Goal: Task Accomplishment & Management: Complete application form

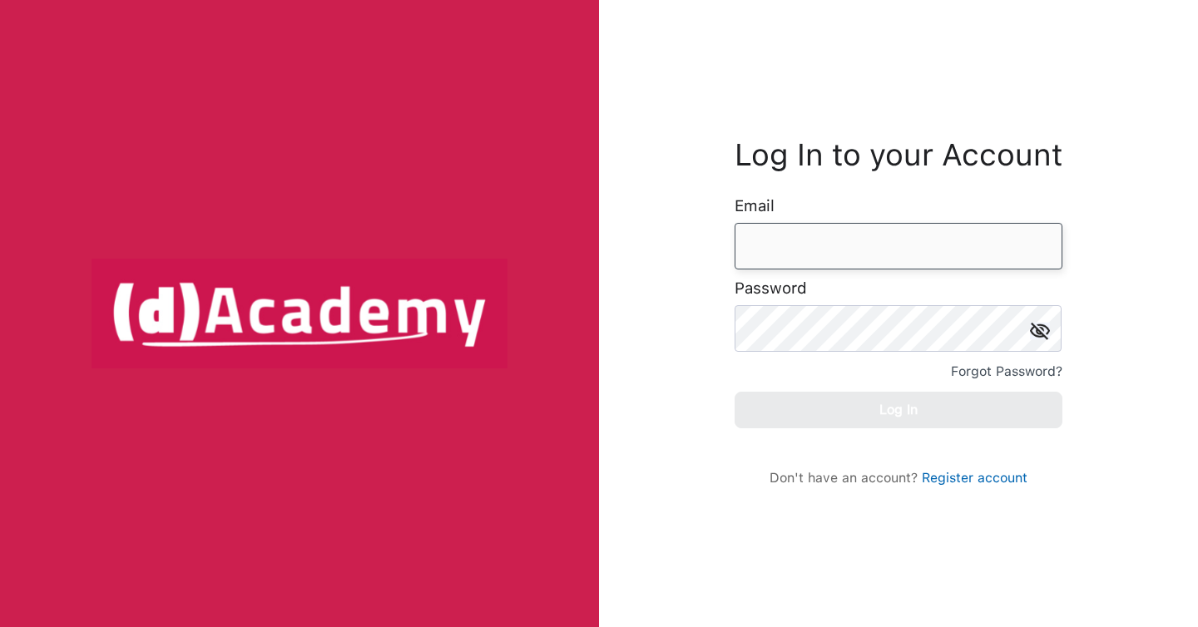
click at [784, 239] on input "email" at bounding box center [899, 246] width 328 height 47
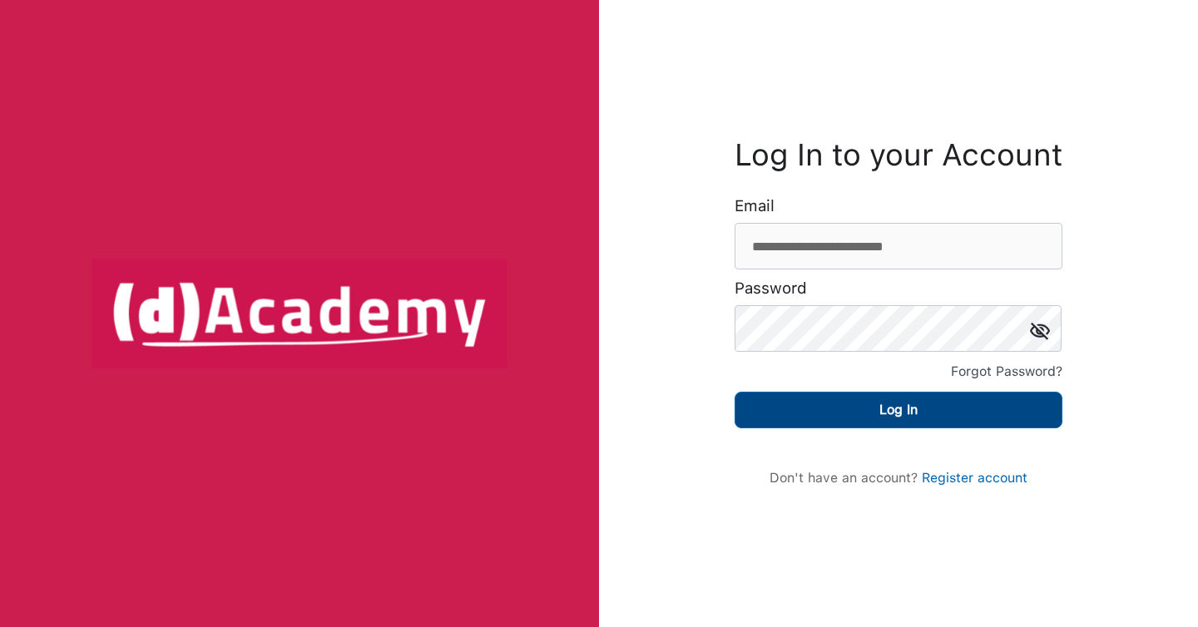
click at [956, 424] on button "Log In" at bounding box center [899, 410] width 328 height 37
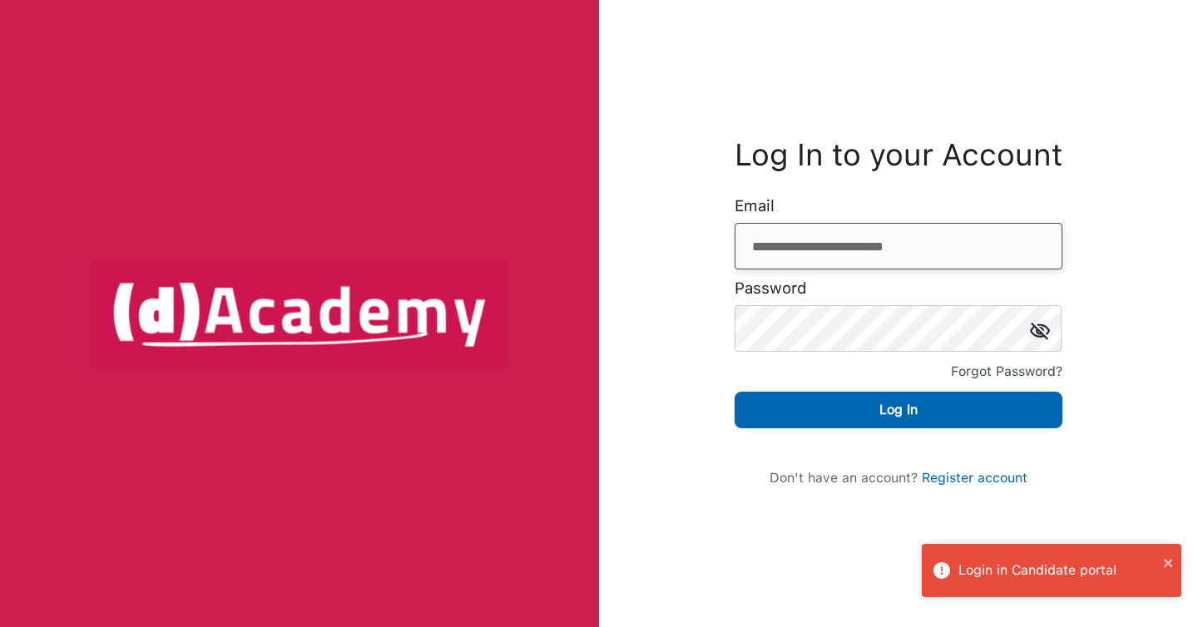
click at [912, 235] on input "**********" at bounding box center [899, 246] width 328 height 47
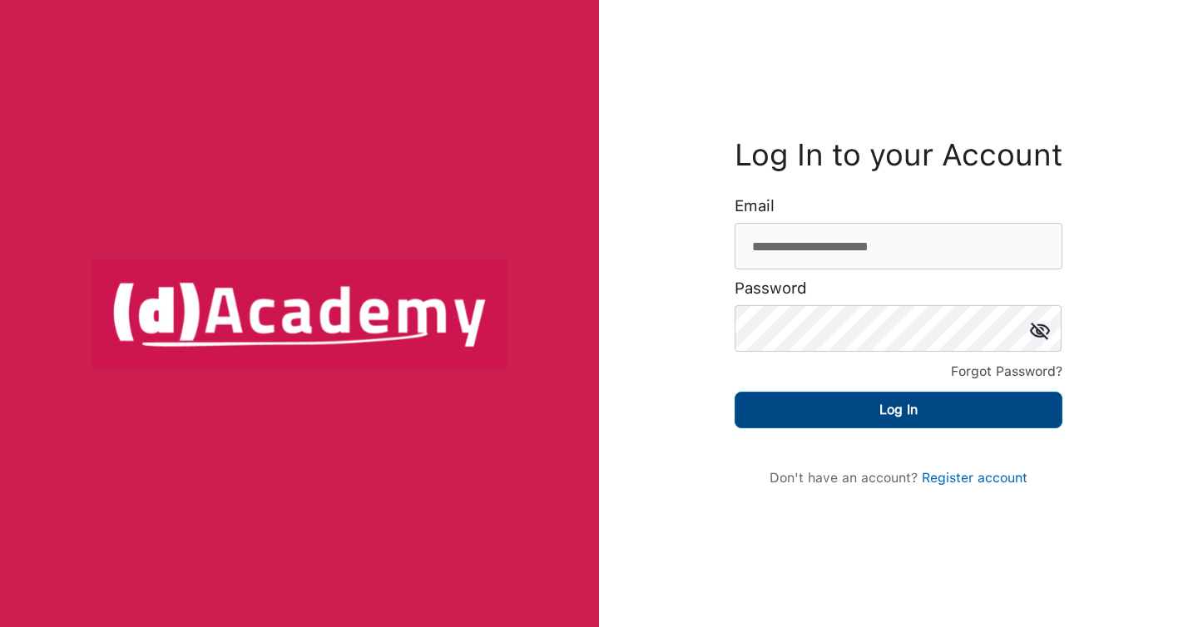
click at [964, 416] on button "Log In" at bounding box center [899, 410] width 328 height 37
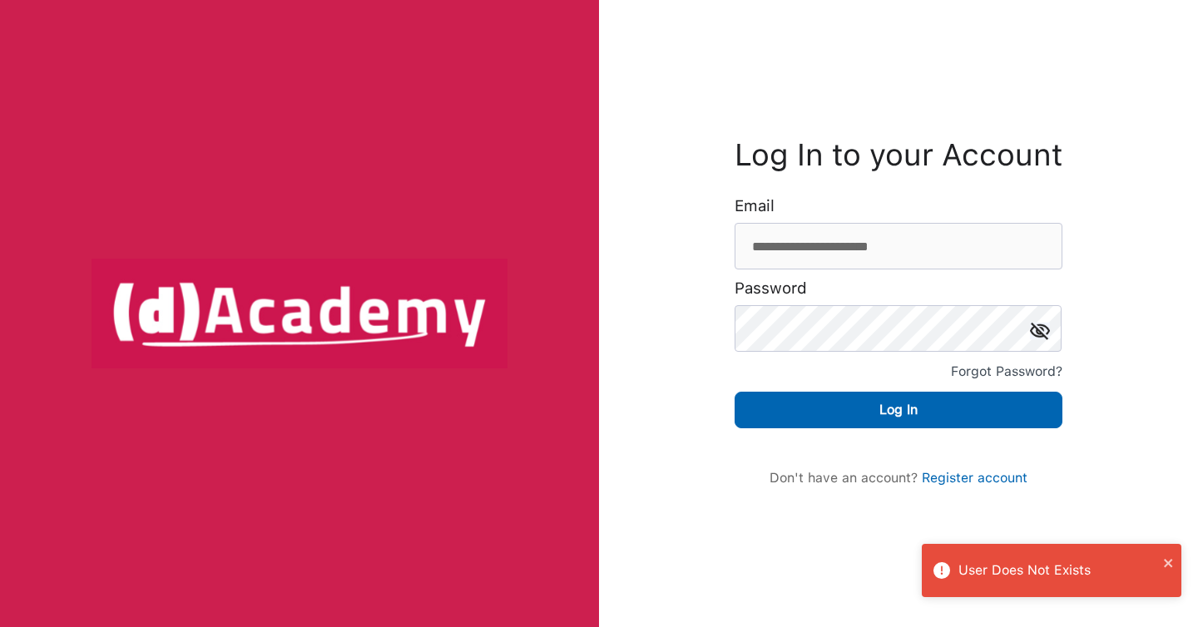
click at [1041, 334] on img at bounding box center [1040, 330] width 20 height 17
click at [955, 243] on input "**********" at bounding box center [899, 246] width 328 height 47
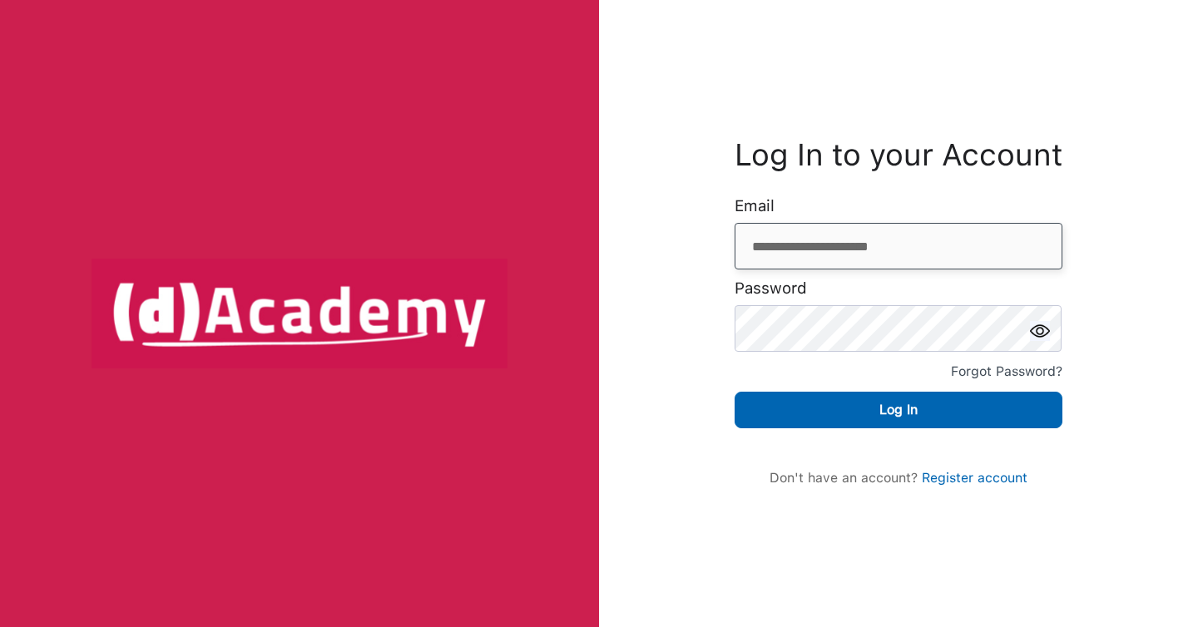
click at [955, 243] on input "**********" at bounding box center [899, 246] width 328 height 47
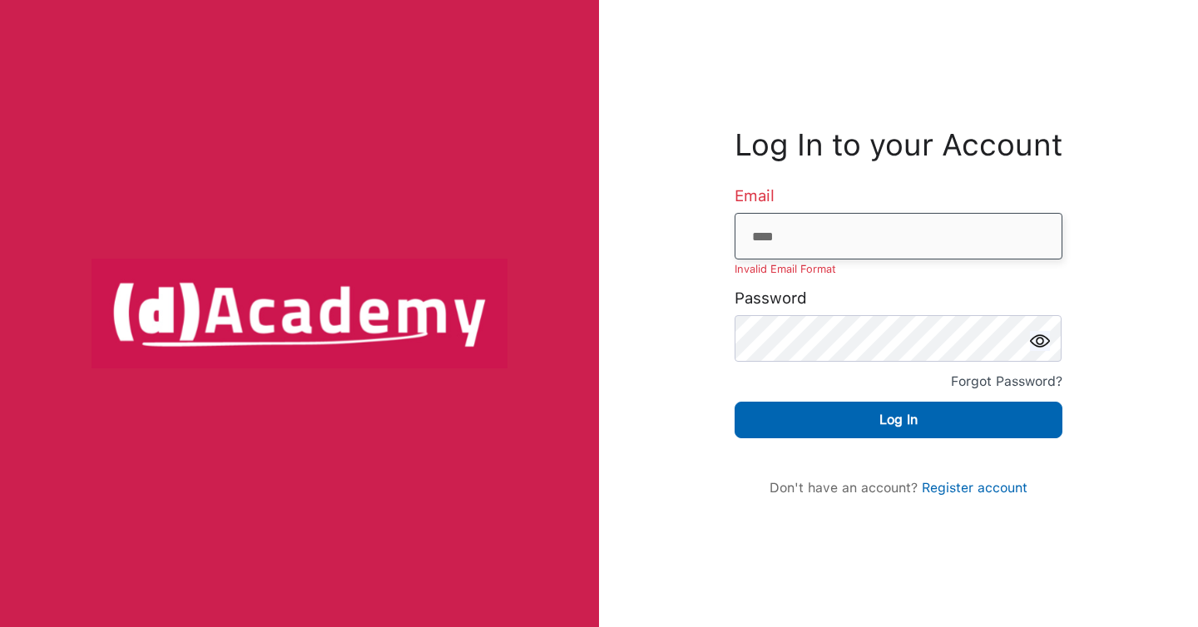
type input "**********"
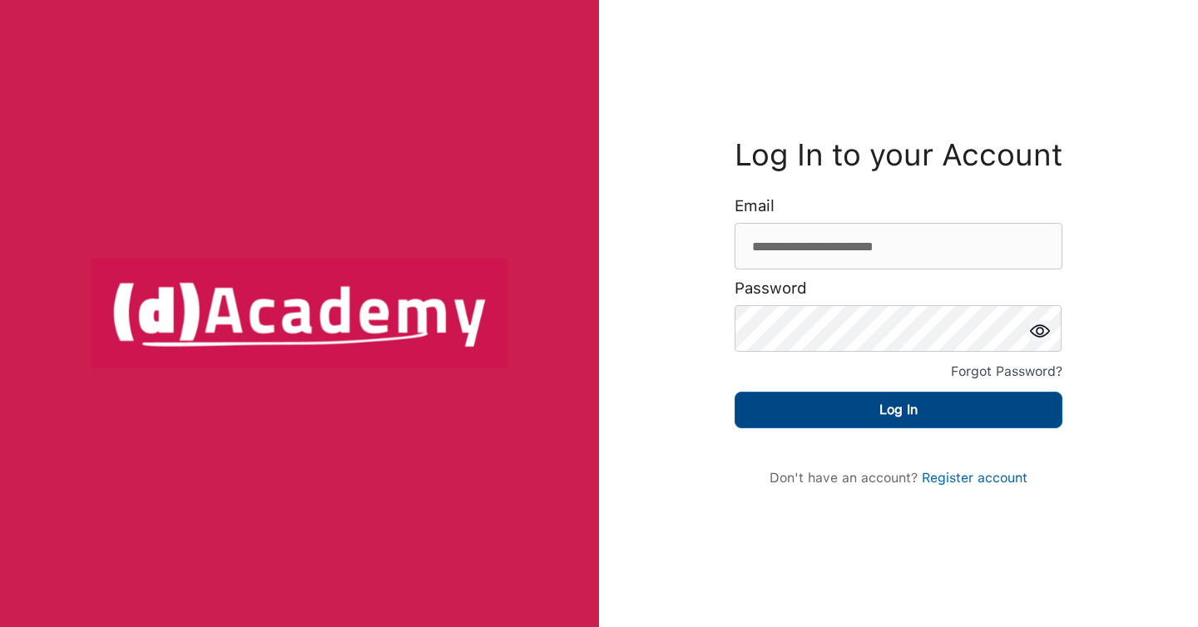
click at [933, 404] on button "Log In" at bounding box center [899, 410] width 328 height 37
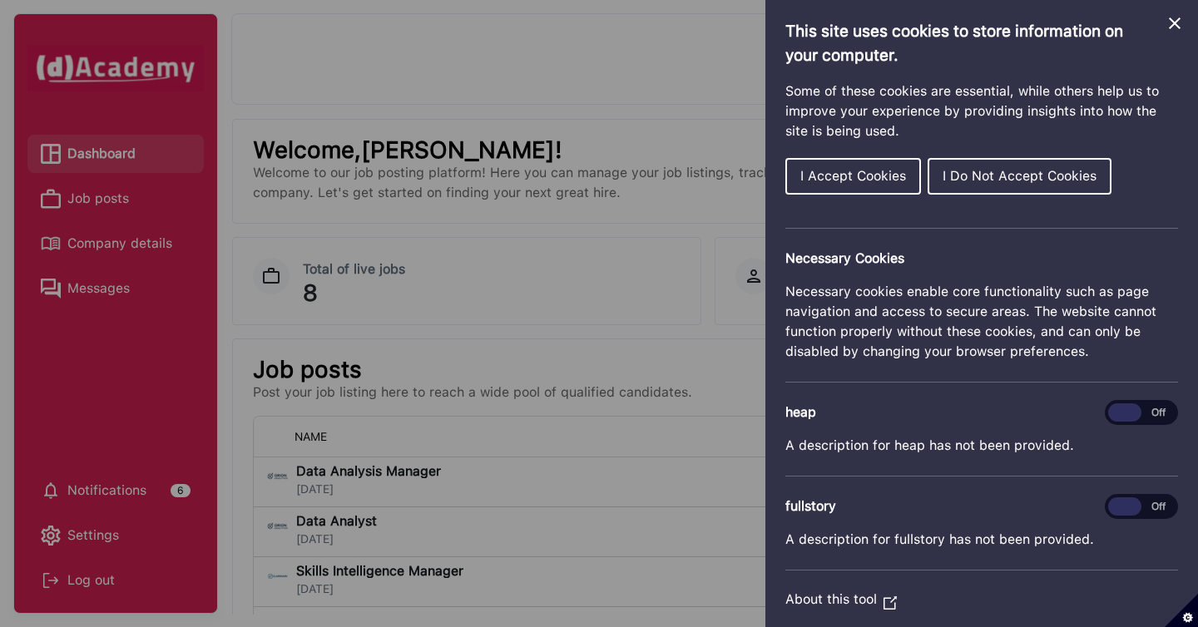
click at [879, 178] on span "I Accept Cookies" at bounding box center [854, 176] width 106 height 16
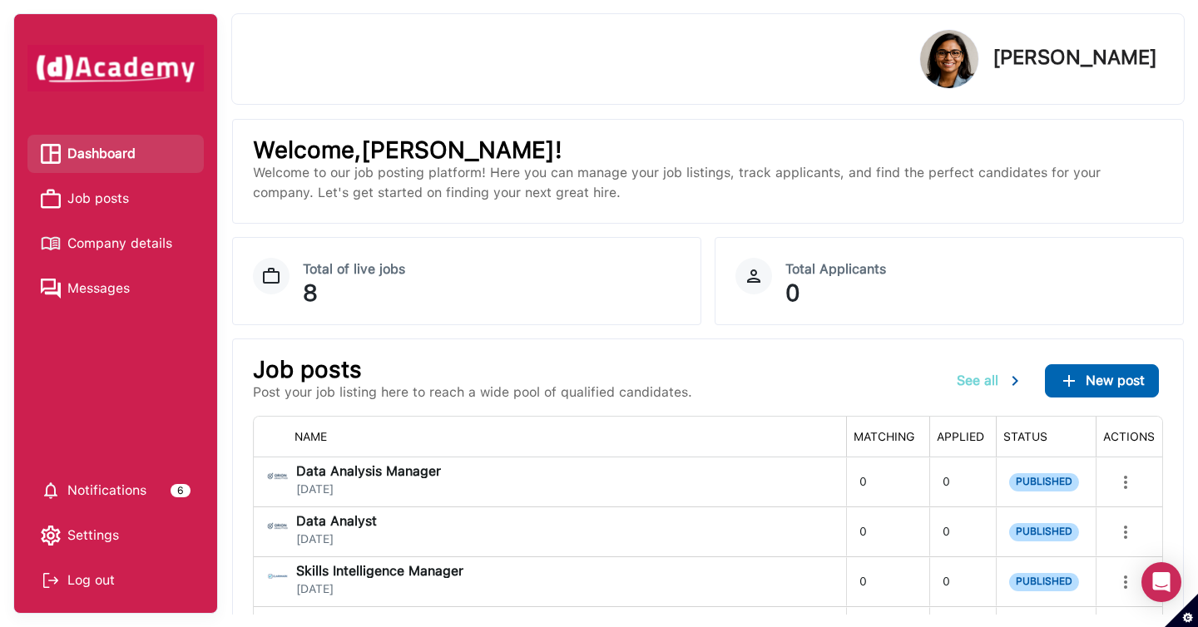
click at [1009, 386] on img at bounding box center [1015, 381] width 20 height 20
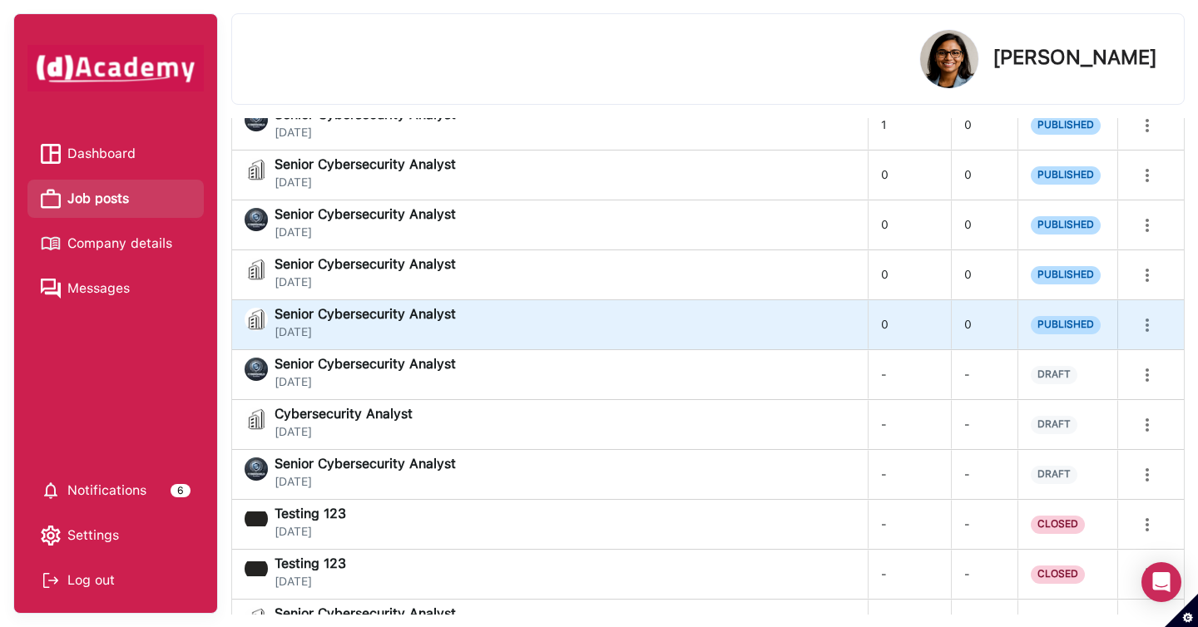
scroll to position [353, 0]
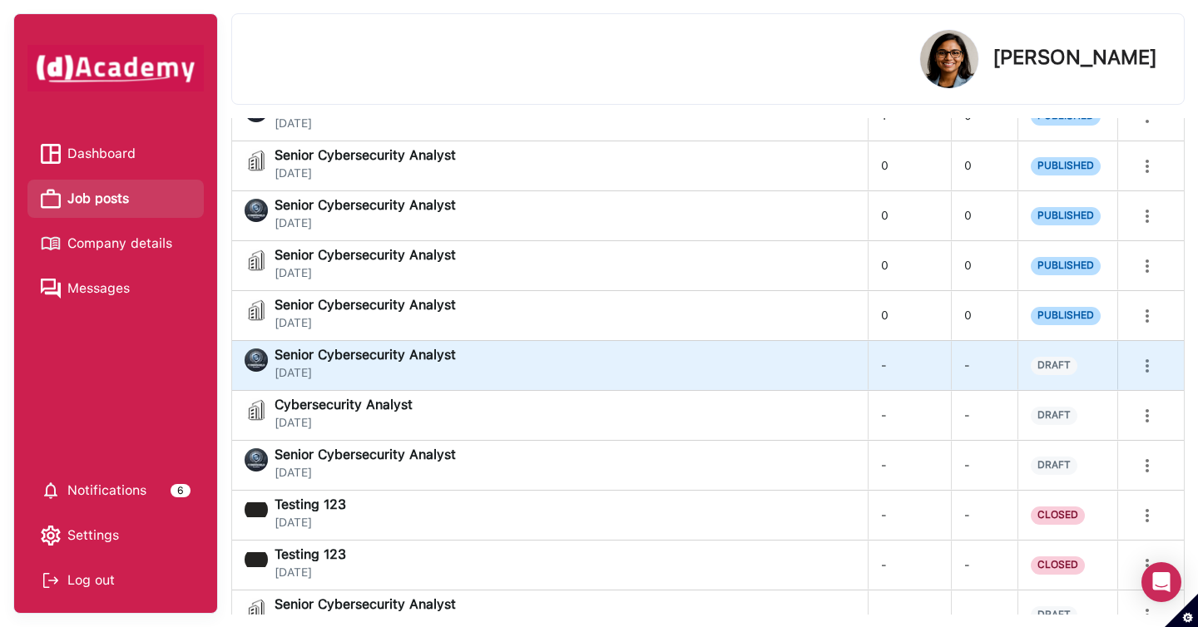
click at [775, 374] on div "Senior Cybersecurity Analyst [DATE]" at bounding box center [550, 365] width 610 height 33
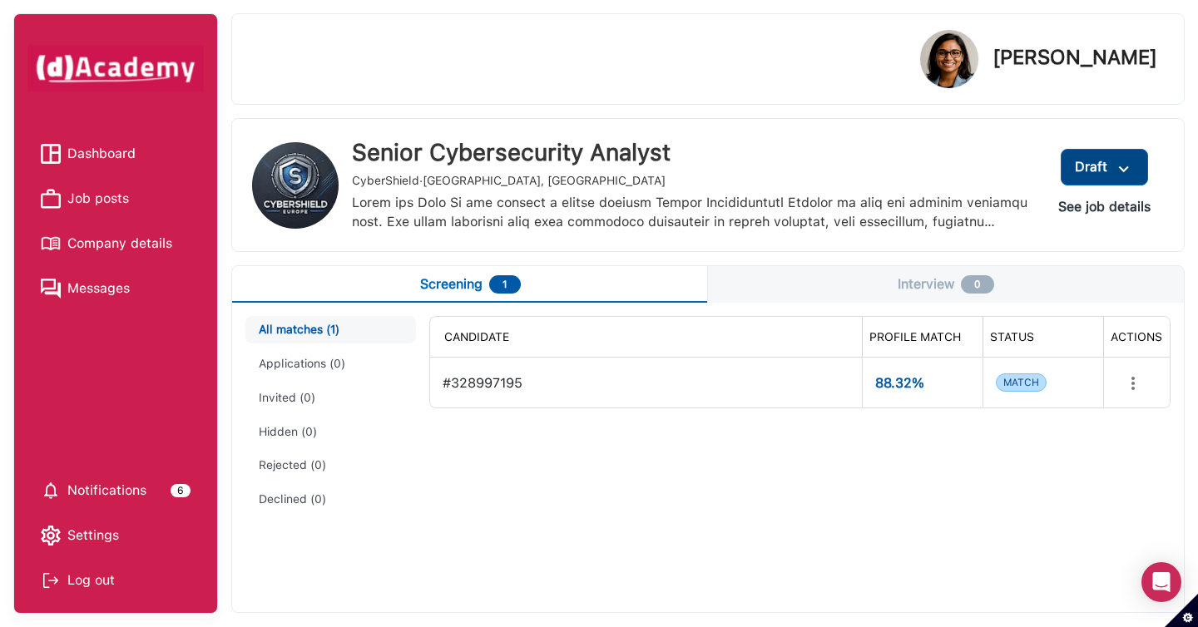
click at [1133, 158] on div at bounding box center [1124, 167] width 20 height 20
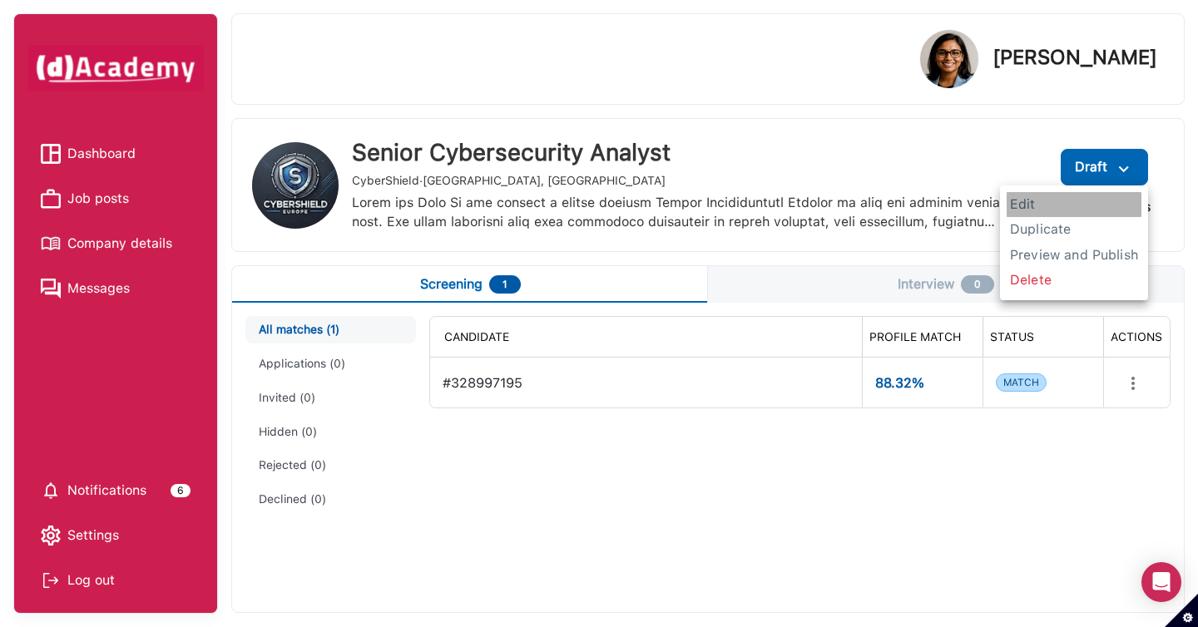
click at [1044, 211] on span "Edit" at bounding box center [1074, 204] width 135 height 25
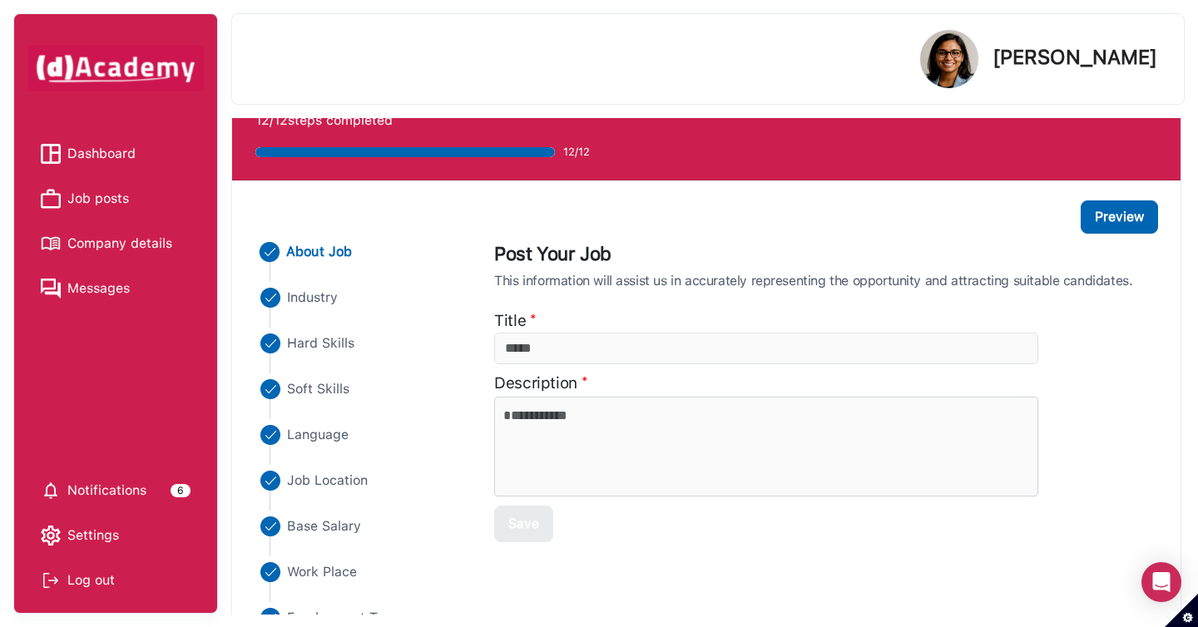
scroll to position [74, 0]
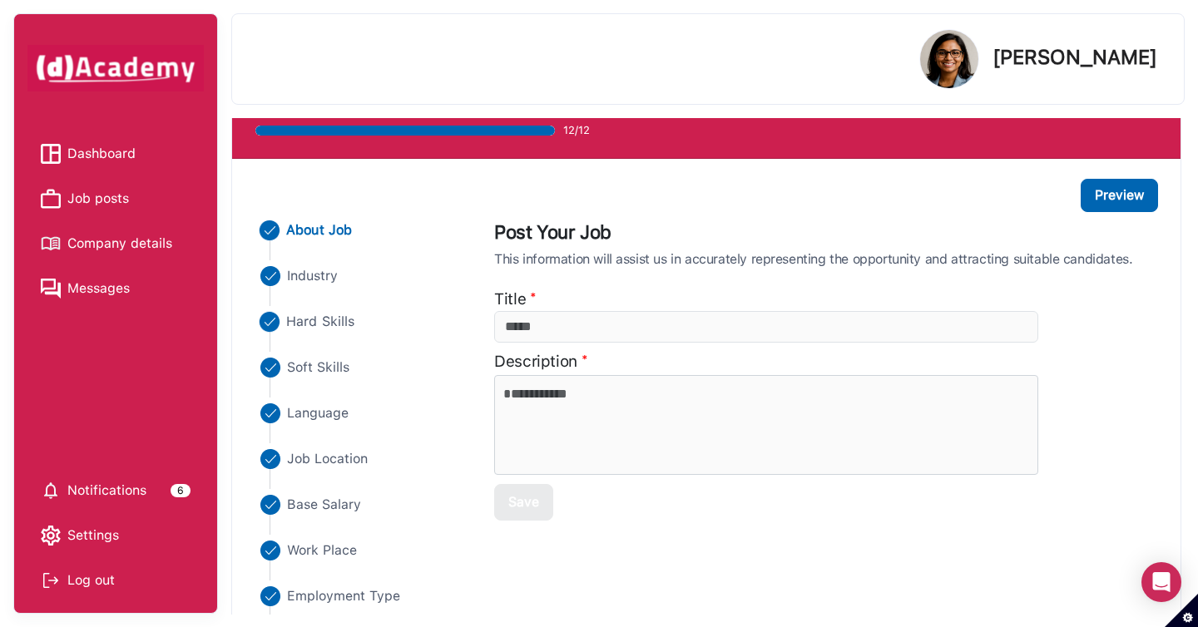
click at [311, 320] on span "Hard Skills" at bounding box center [321, 322] width 68 height 20
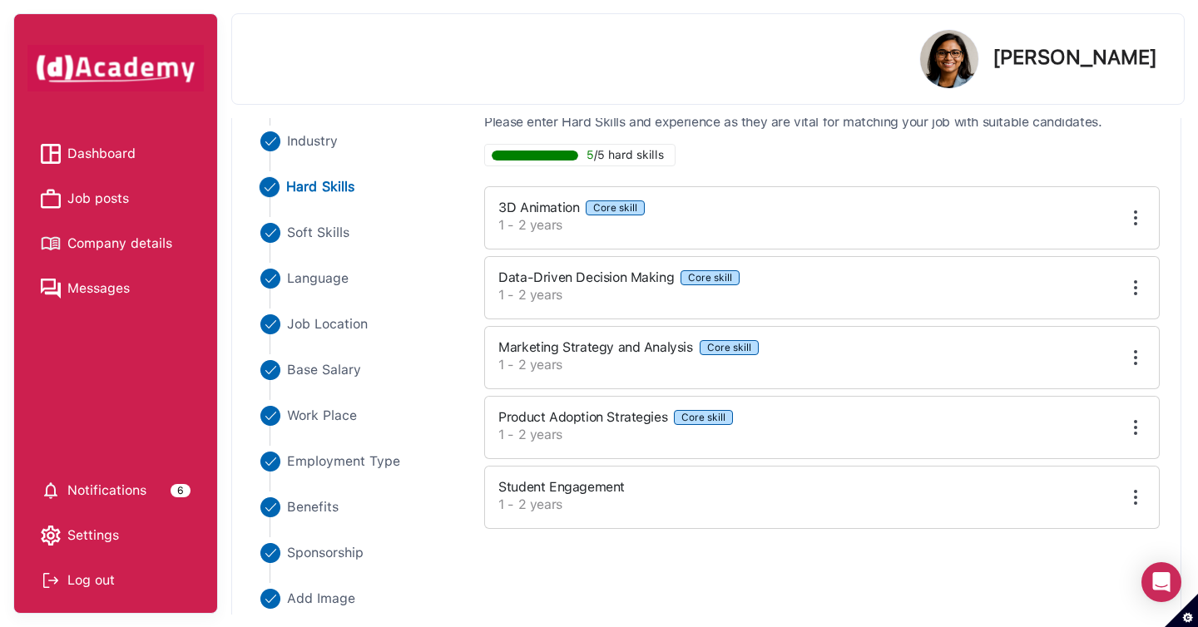
scroll to position [220, 0]
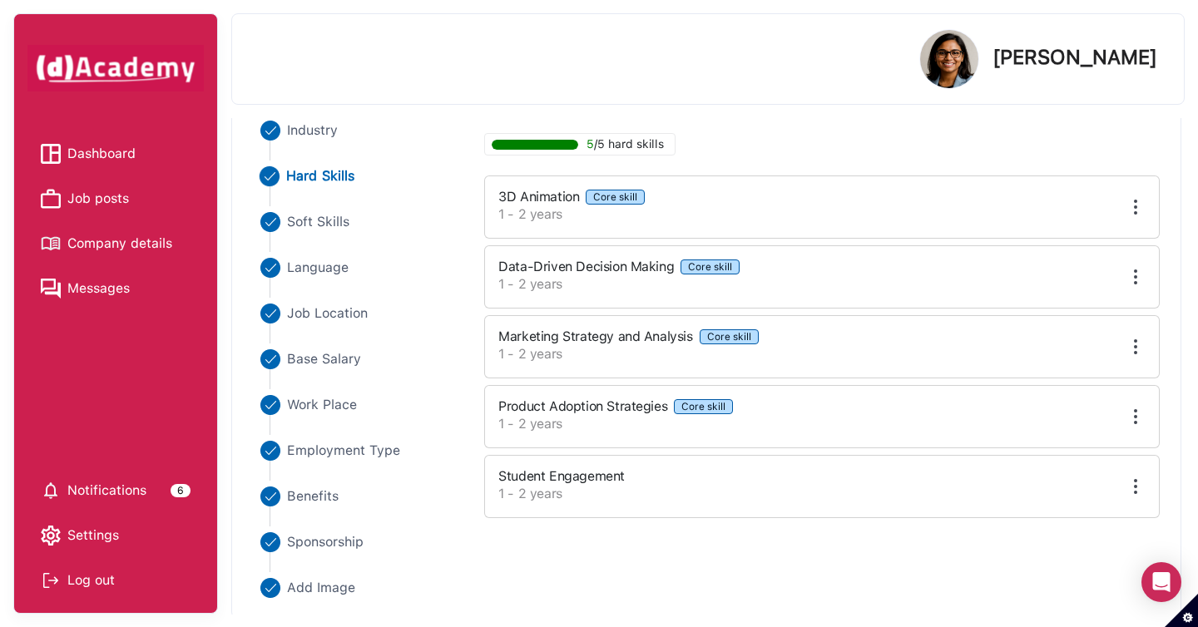
click at [1133, 206] on img at bounding box center [1136, 207] width 20 height 20
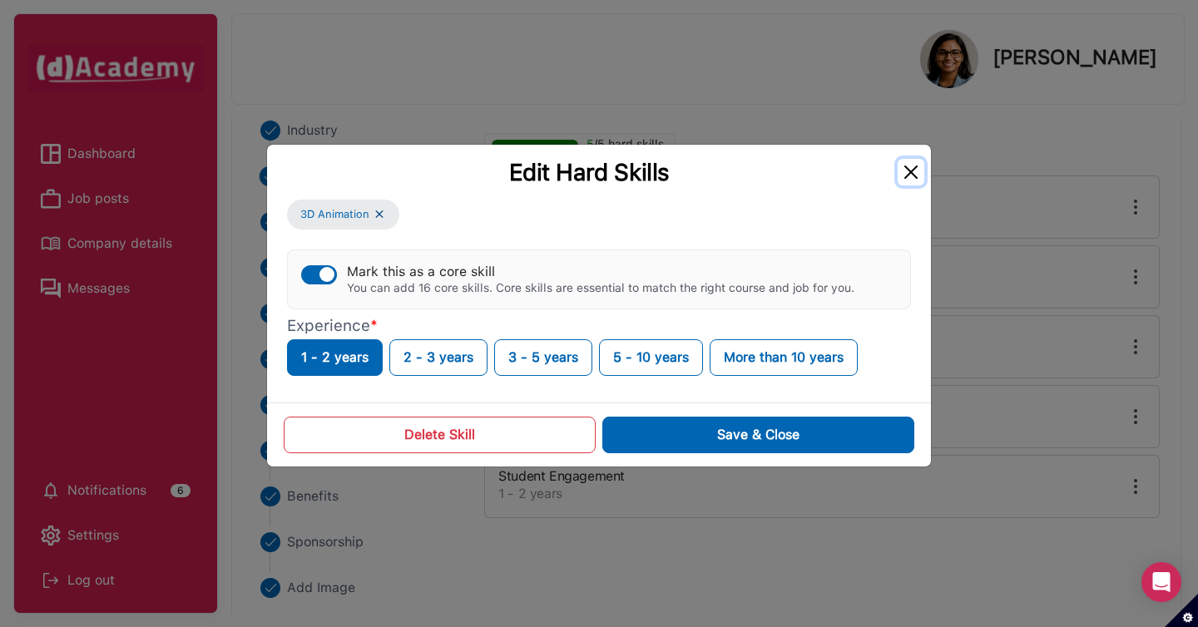
click at [910, 165] on button "Close" at bounding box center [911, 172] width 27 height 27
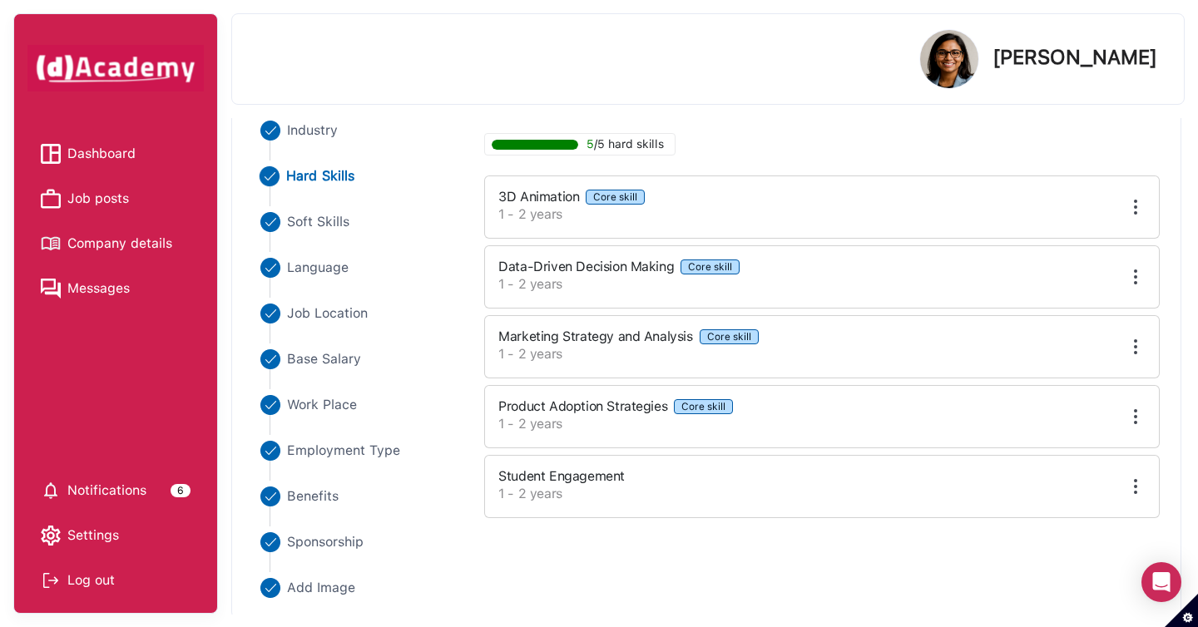
scroll to position [146, 0]
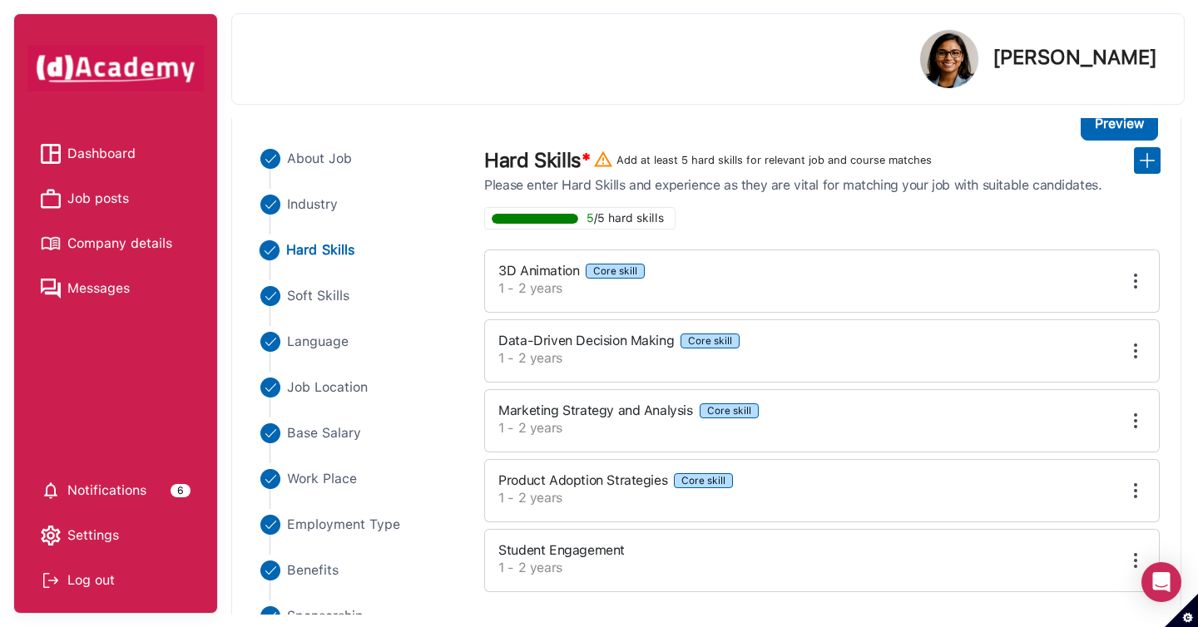
click at [1130, 272] on img at bounding box center [1136, 281] width 20 height 20
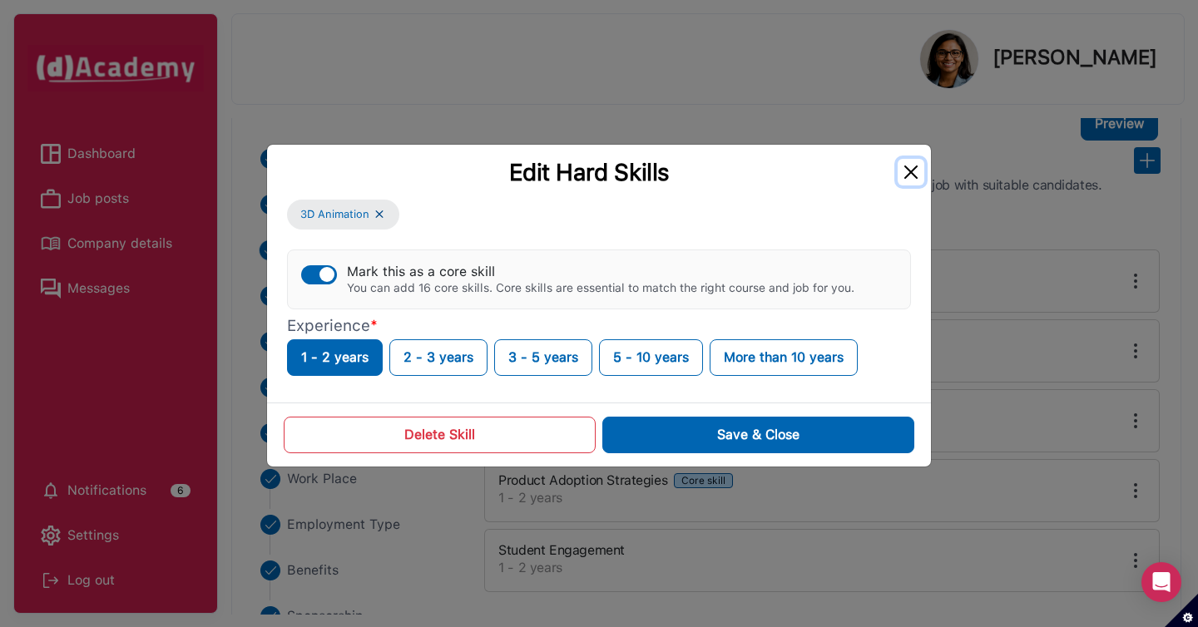
click at [907, 176] on button "Close" at bounding box center [911, 172] width 27 height 27
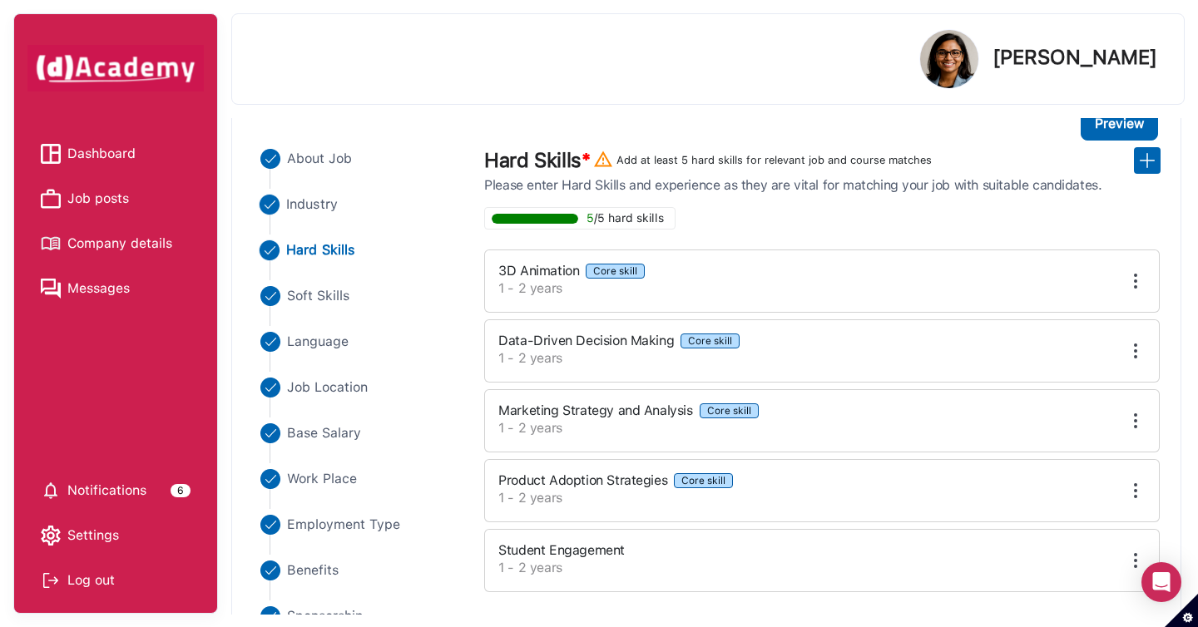
click at [325, 197] on span "Industry" at bounding box center [313, 205] width 52 height 20
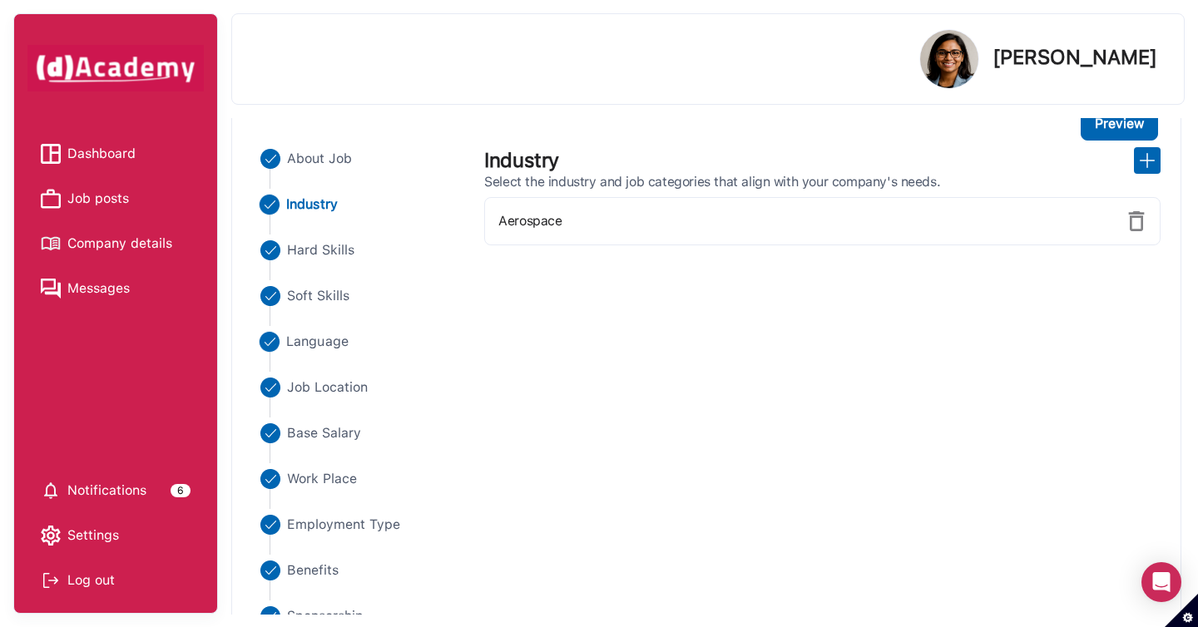
click at [322, 339] on span "Language" at bounding box center [318, 342] width 62 height 20
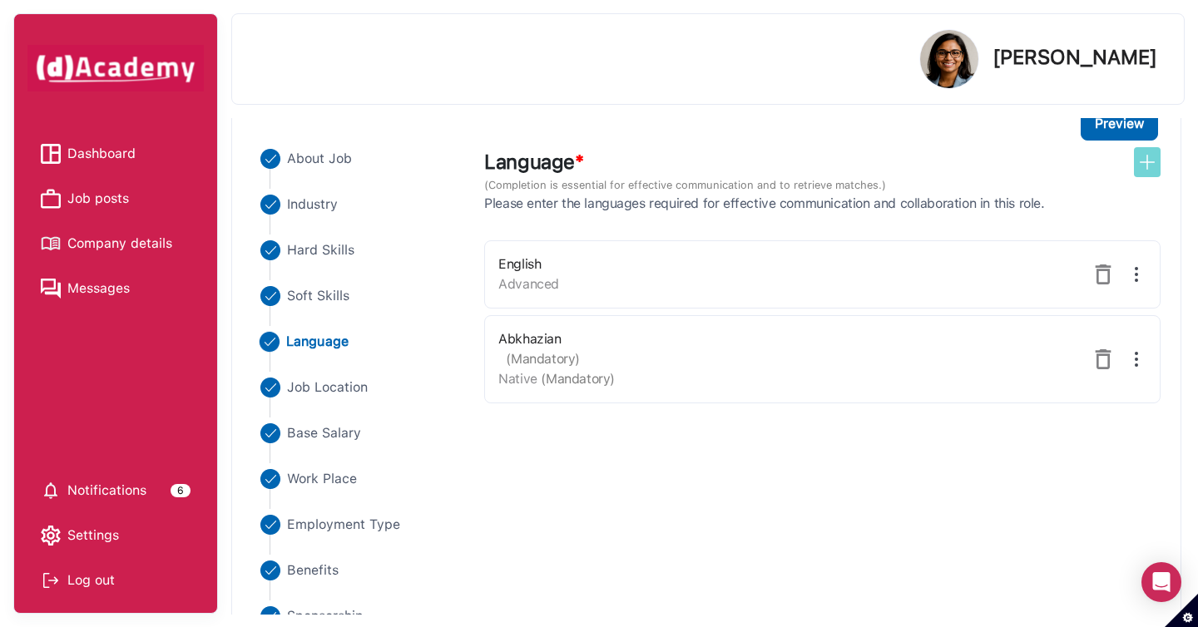
click at [1148, 167] on img at bounding box center [1148, 162] width 20 height 20
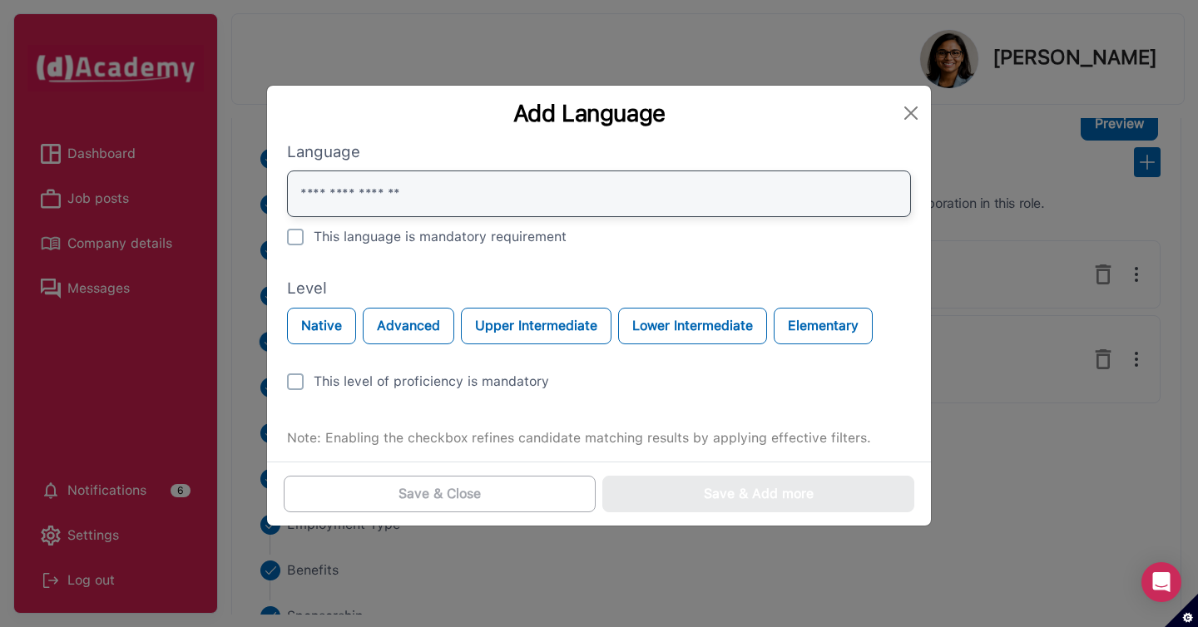
click at [313, 197] on input "text" at bounding box center [599, 194] width 624 height 47
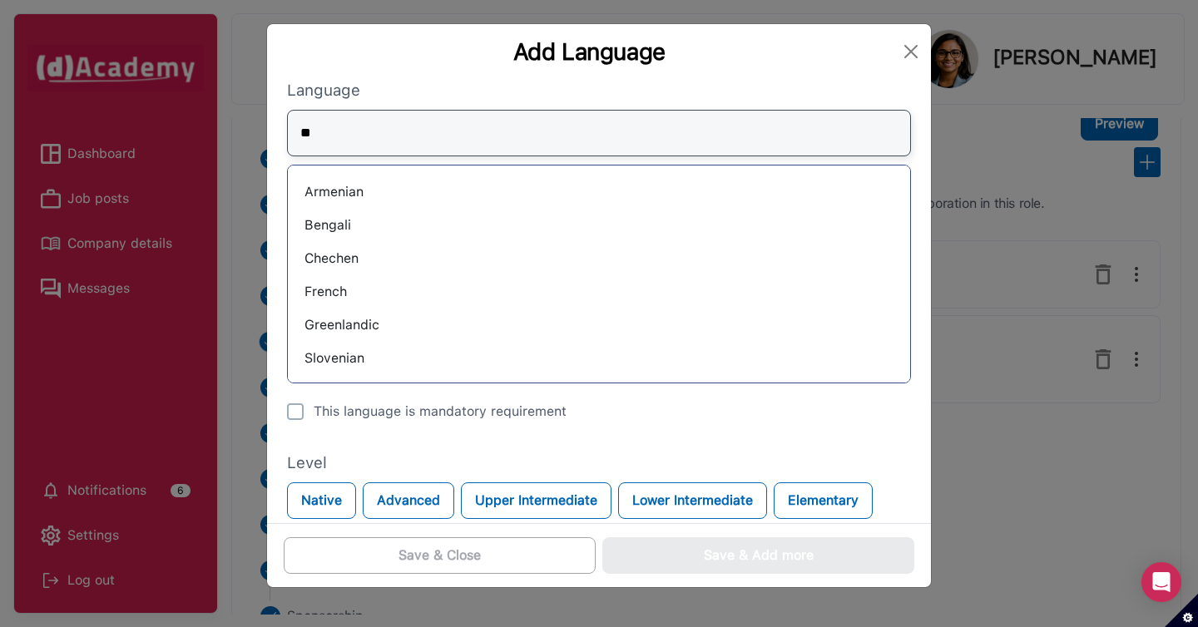
type input "*"
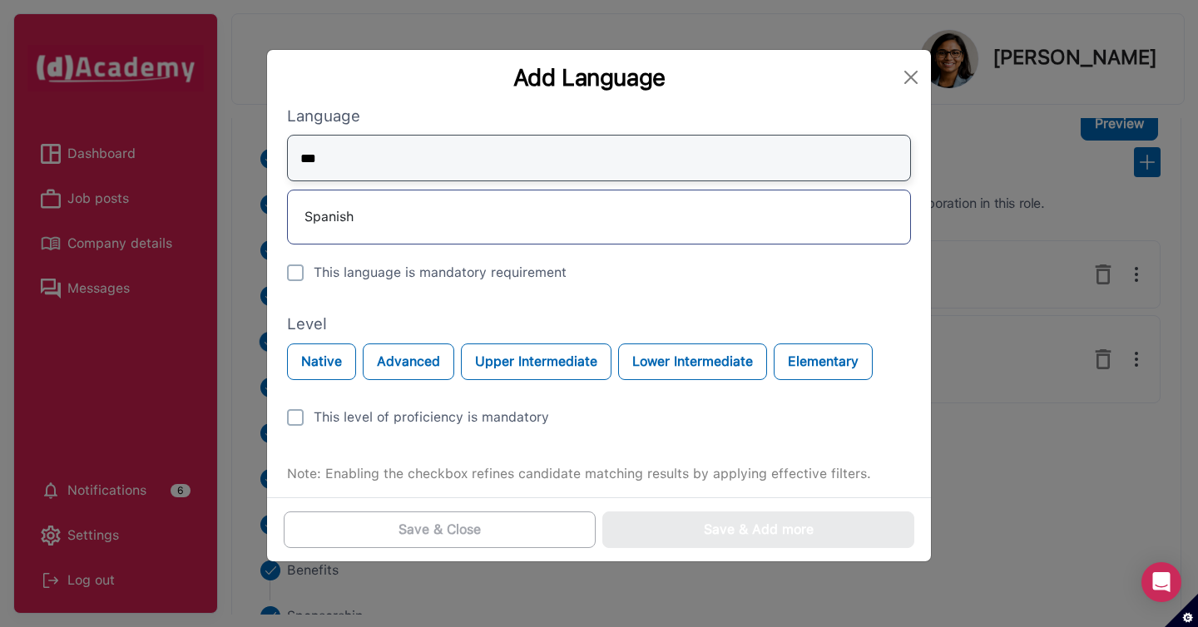
type input "***"
click at [437, 222] on div "Spanish" at bounding box center [599, 217] width 596 height 27
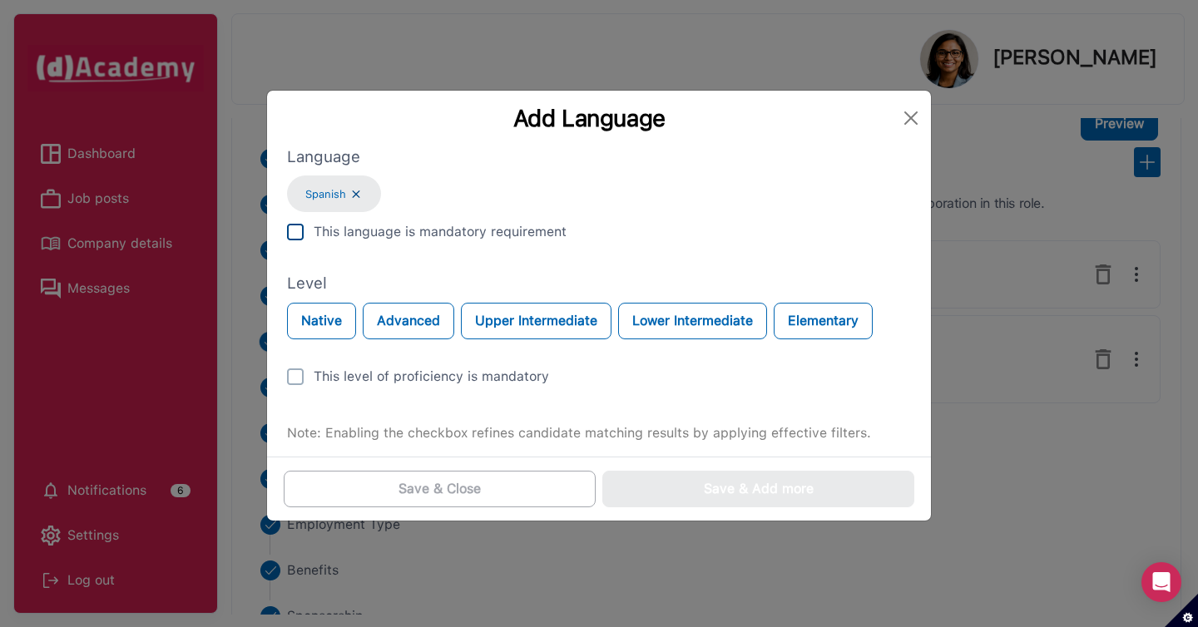
click at [292, 237] on img at bounding box center [295, 232] width 17 height 17
click at [317, 333] on button "Native" at bounding box center [321, 321] width 69 height 37
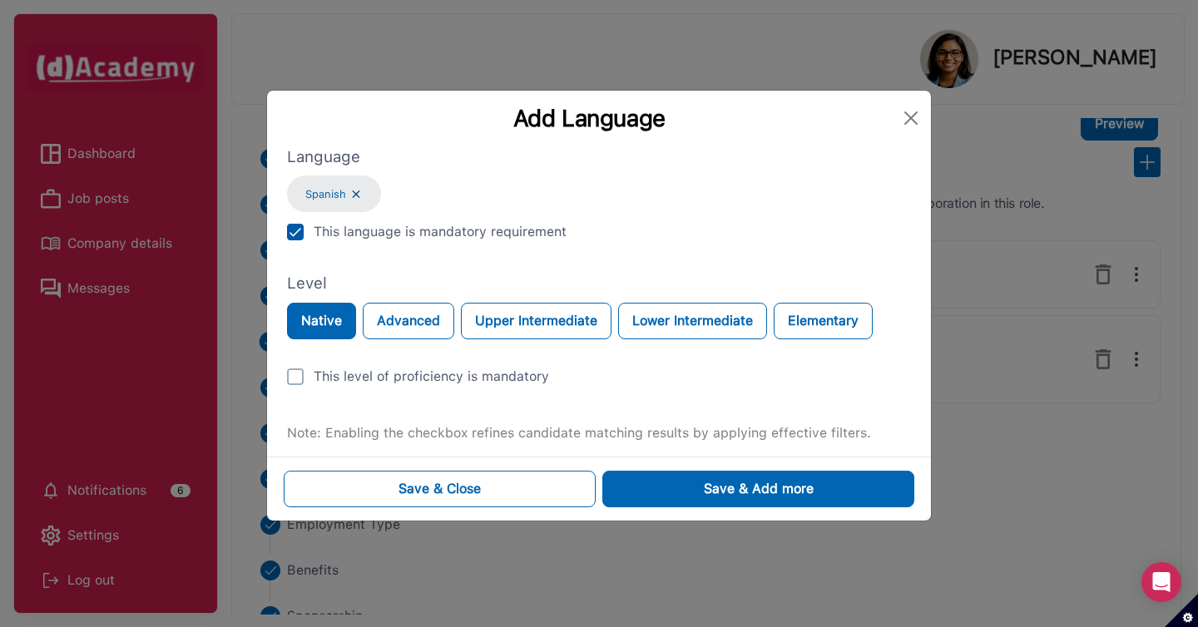
click at [281, 382] on div "Language Spanish This language is mandatory requirement Level Native Advanced U…" at bounding box center [599, 301] width 664 height 311
click at [290, 381] on img at bounding box center [295, 377] width 17 height 17
click at [910, 110] on button "Close" at bounding box center [911, 118] width 27 height 27
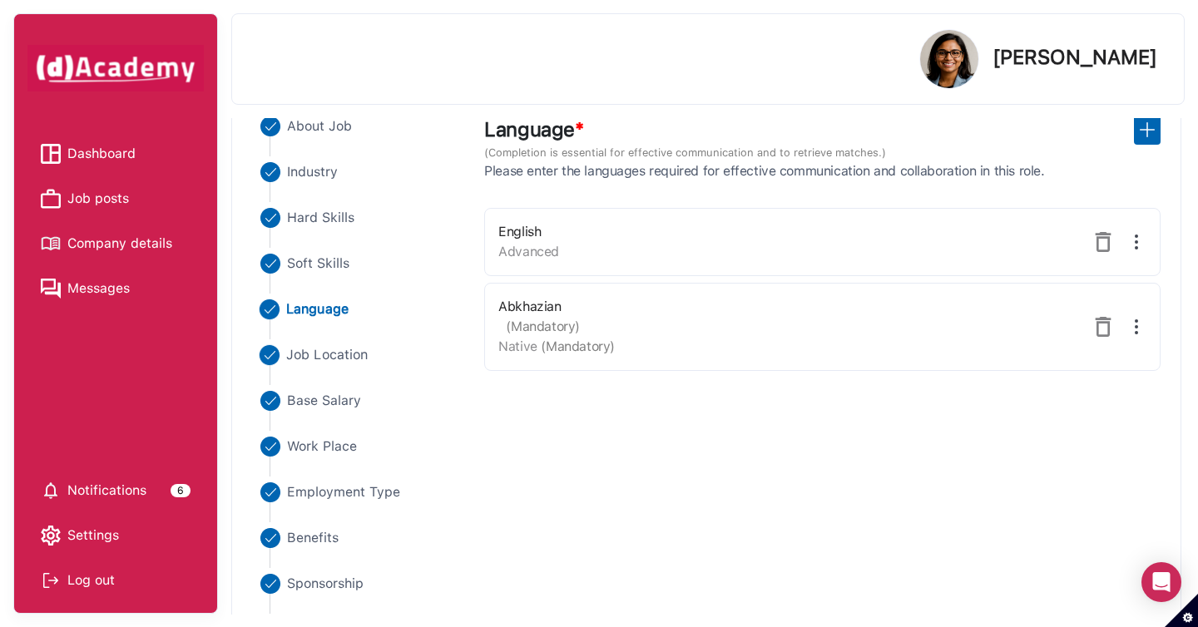
scroll to position [109, 0]
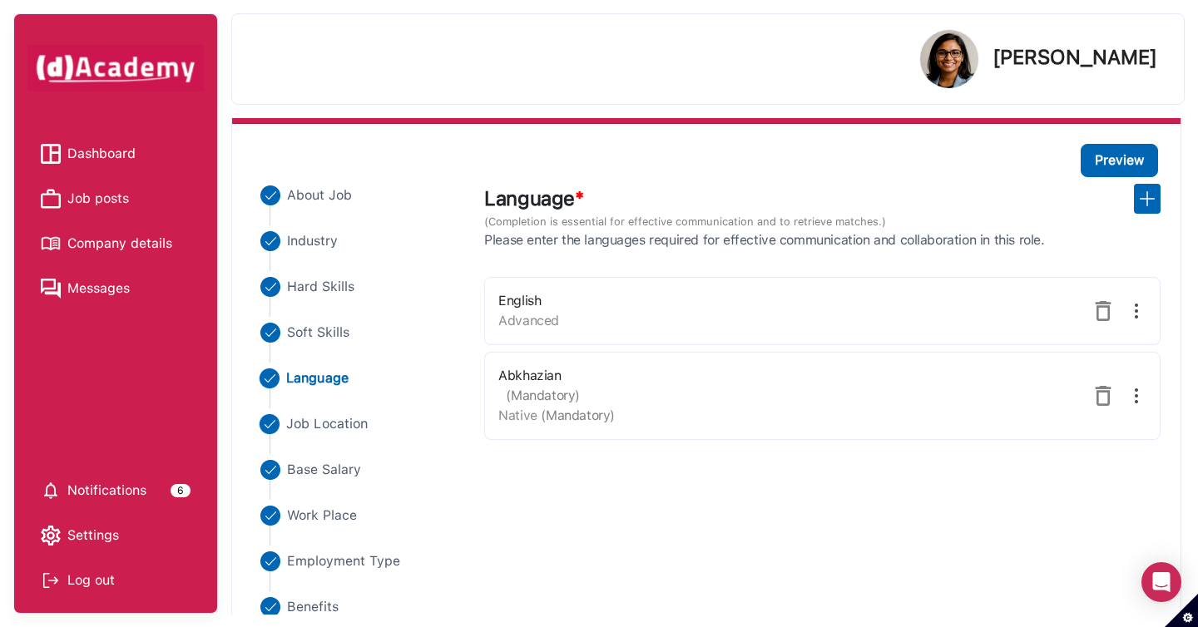
click at [338, 428] on span "Job Location" at bounding box center [328, 424] width 82 height 20
select select "*****"
select select "*********"
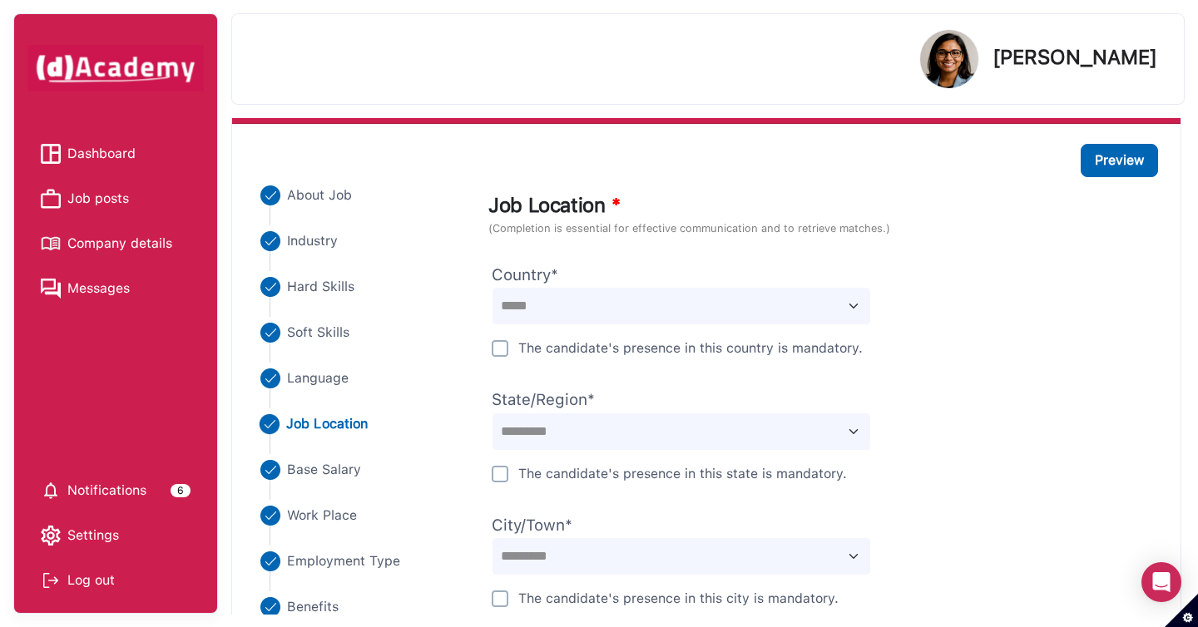
scroll to position [247, 0]
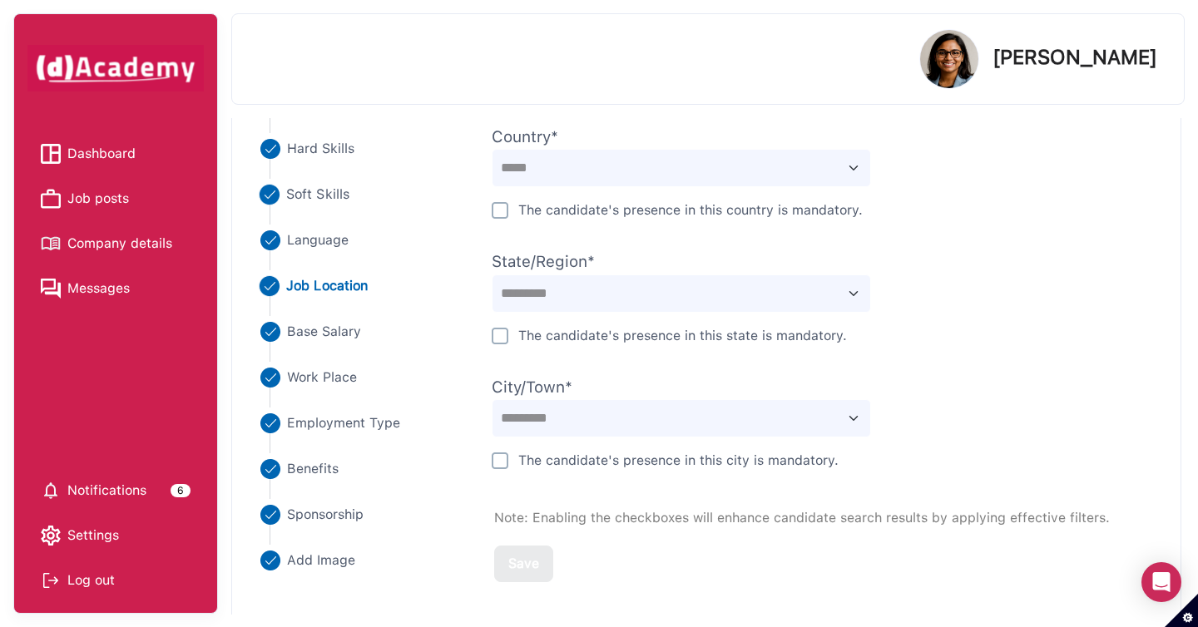
click at [319, 187] on span "Soft Skills" at bounding box center [318, 195] width 63 height 20
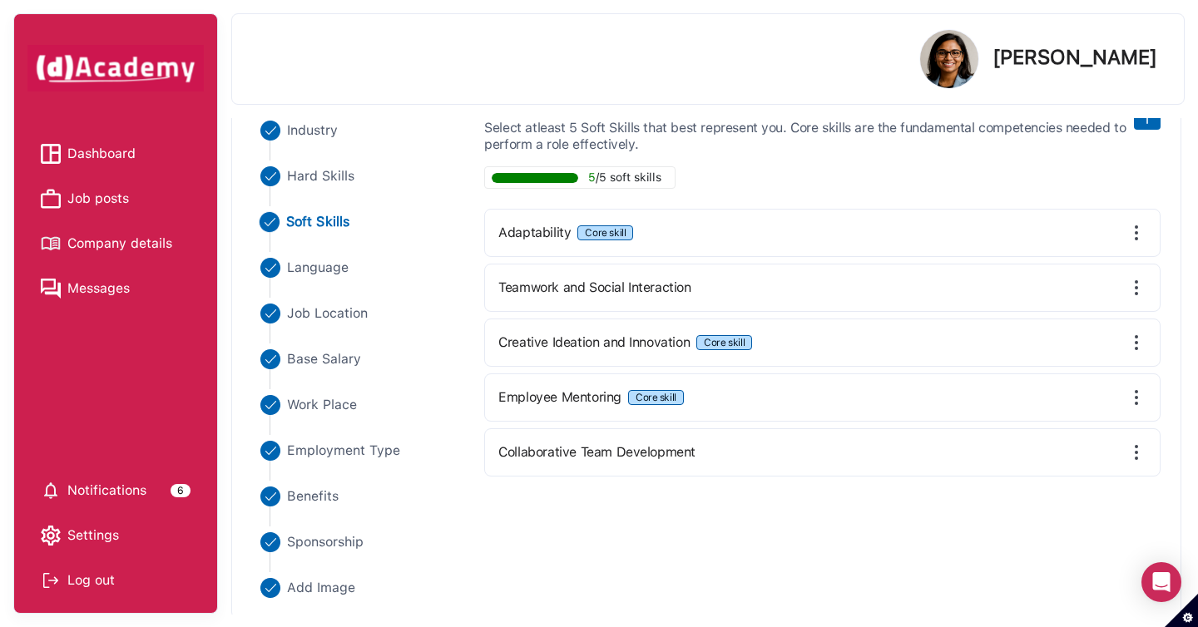
scroll to position [218, 0]
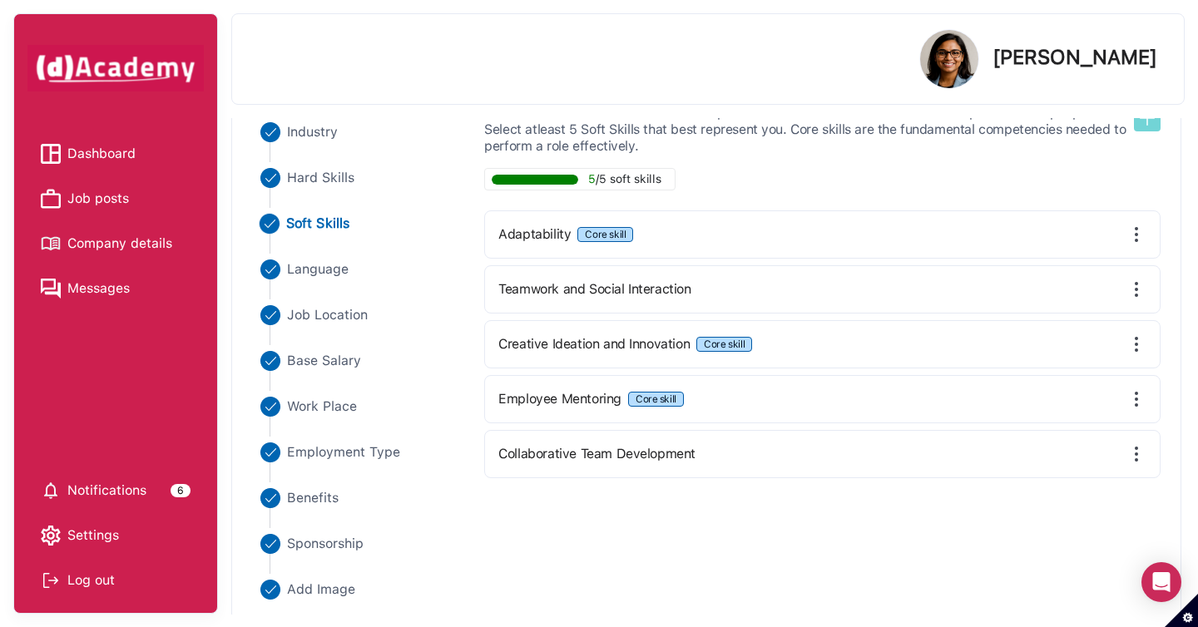
click at [1150, 121] on img at bounding box center [1148, 118] width 20 height 20
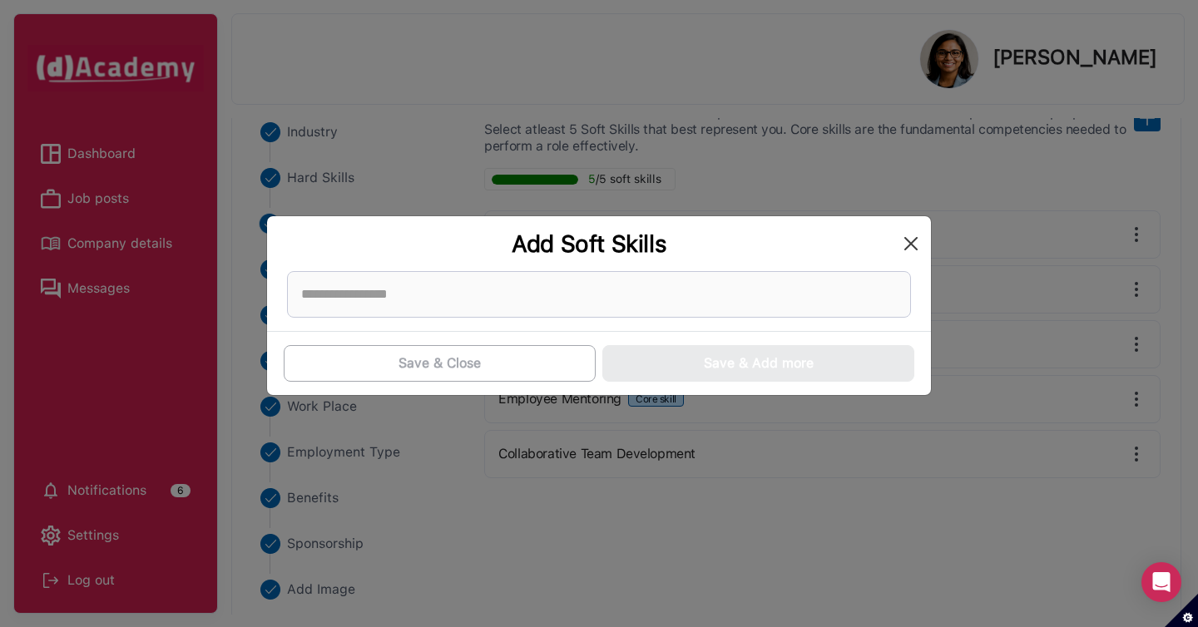
click at [920, 256] on div "Add Soft Skills" at bounding box center [599, 243] width 664 height 55
click at [911, 247] on button "Close" at bounding box center [911, 244] width 27 height 27
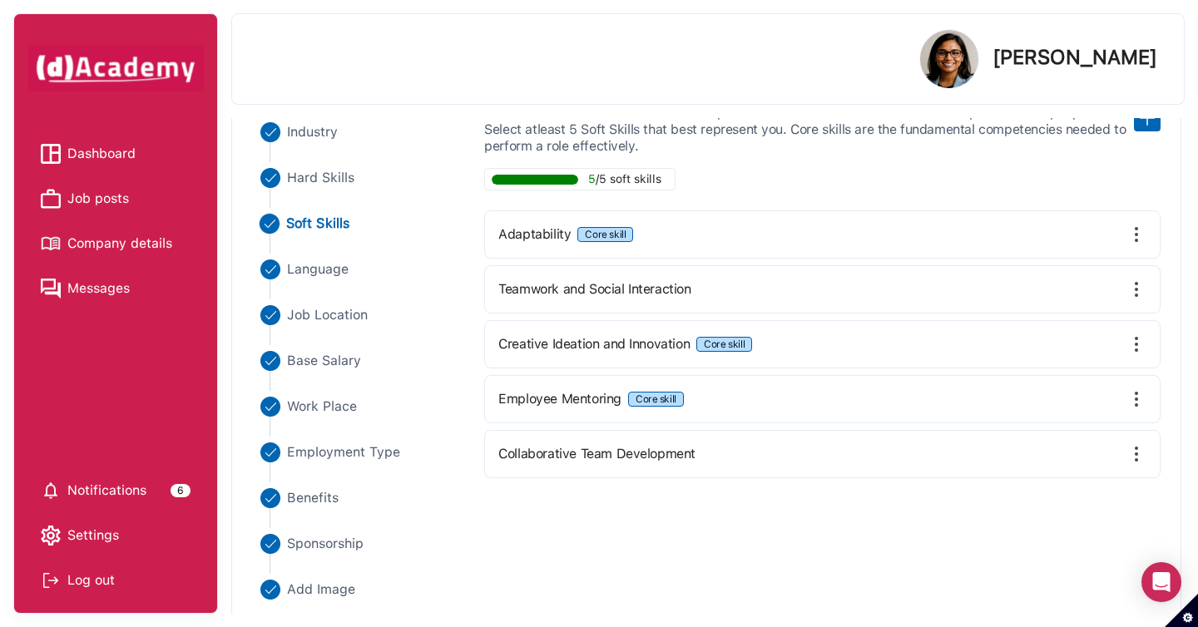
scroll to position [205, 0]
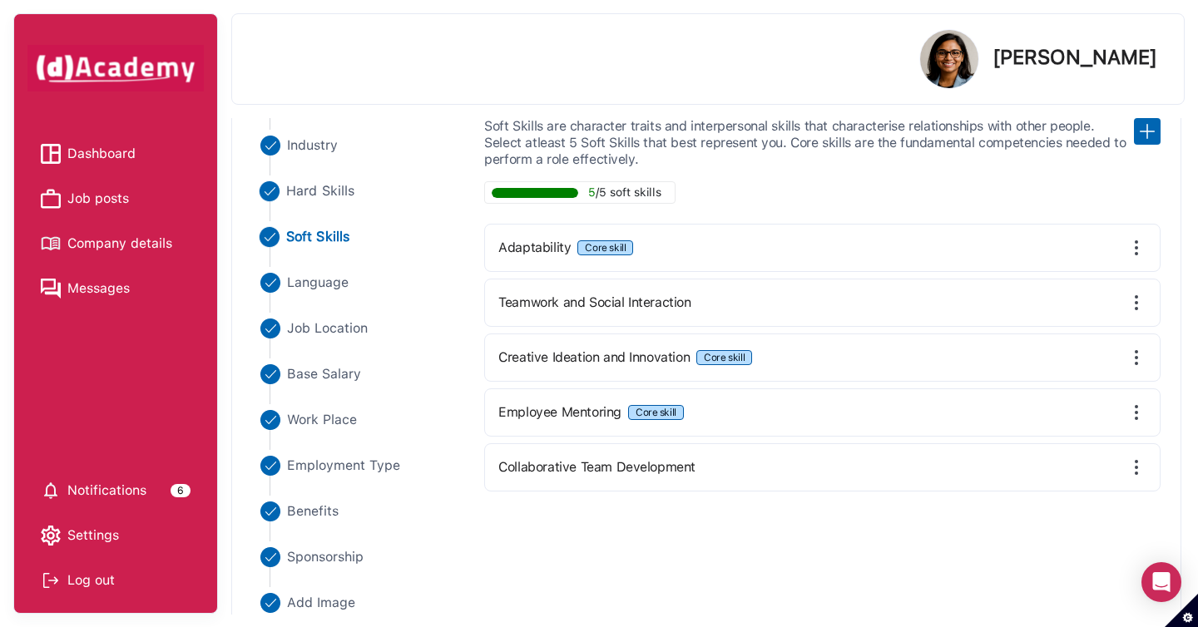
click at [324, 185] on span "Hard Skills" at bounding box center [321, 191] width 68 height 20
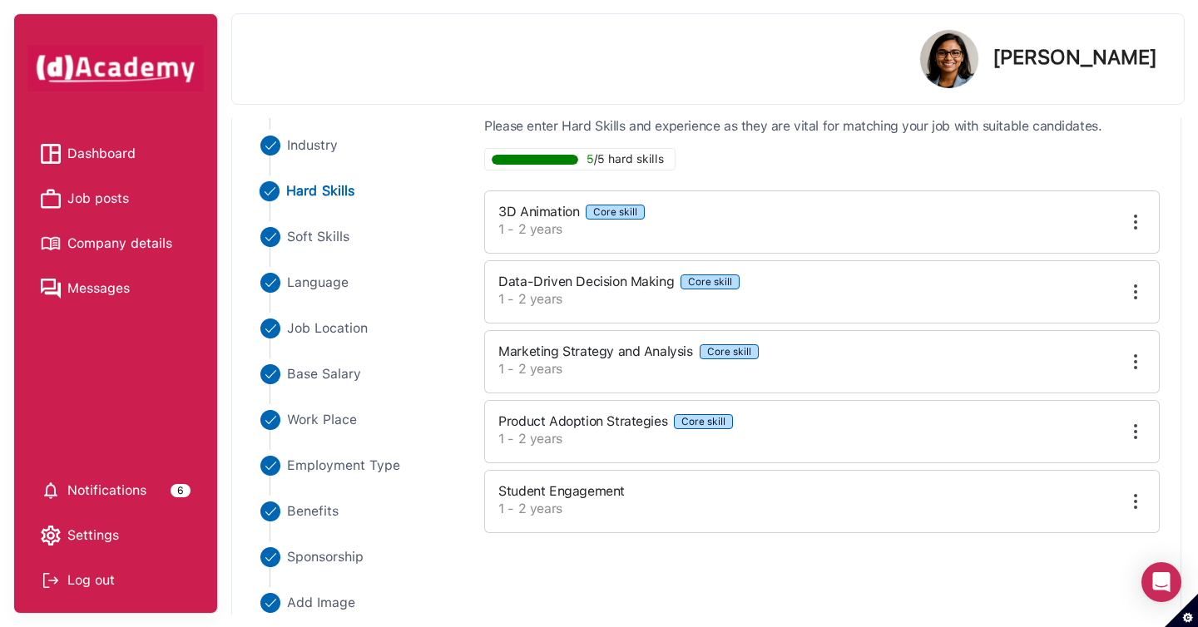
scroll to position [83, 0]
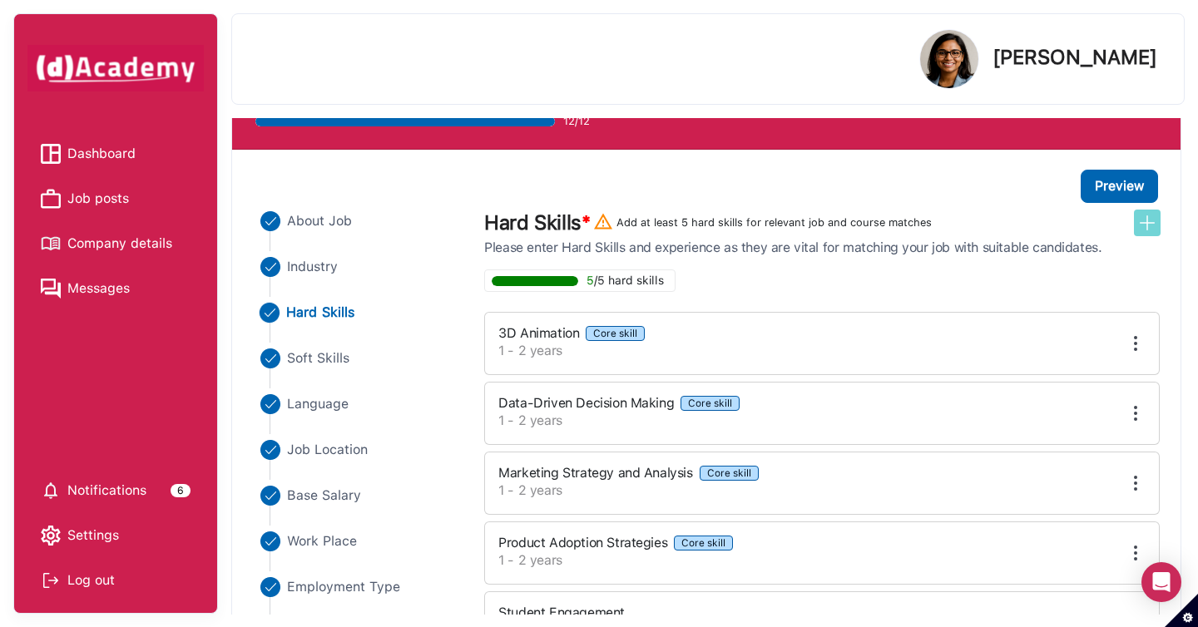
click at [1149, 221] on img at bounding box center [1148, 223] width 20 height 20
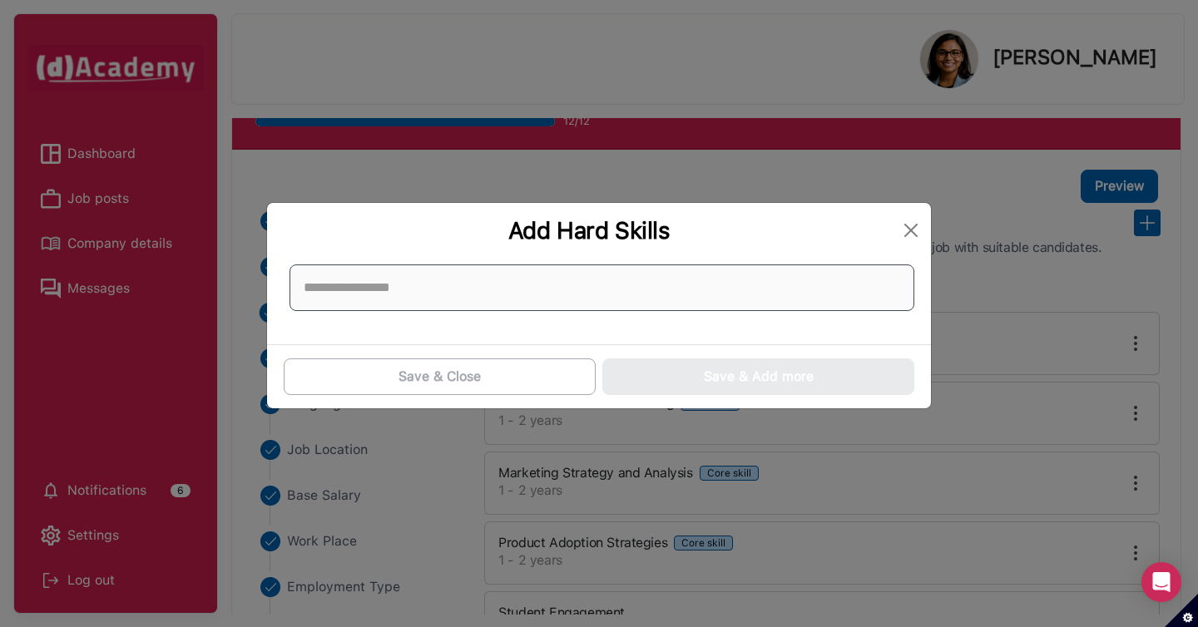
click at [686, 301] on input at bounding box center [602, 288] width 625 height 47
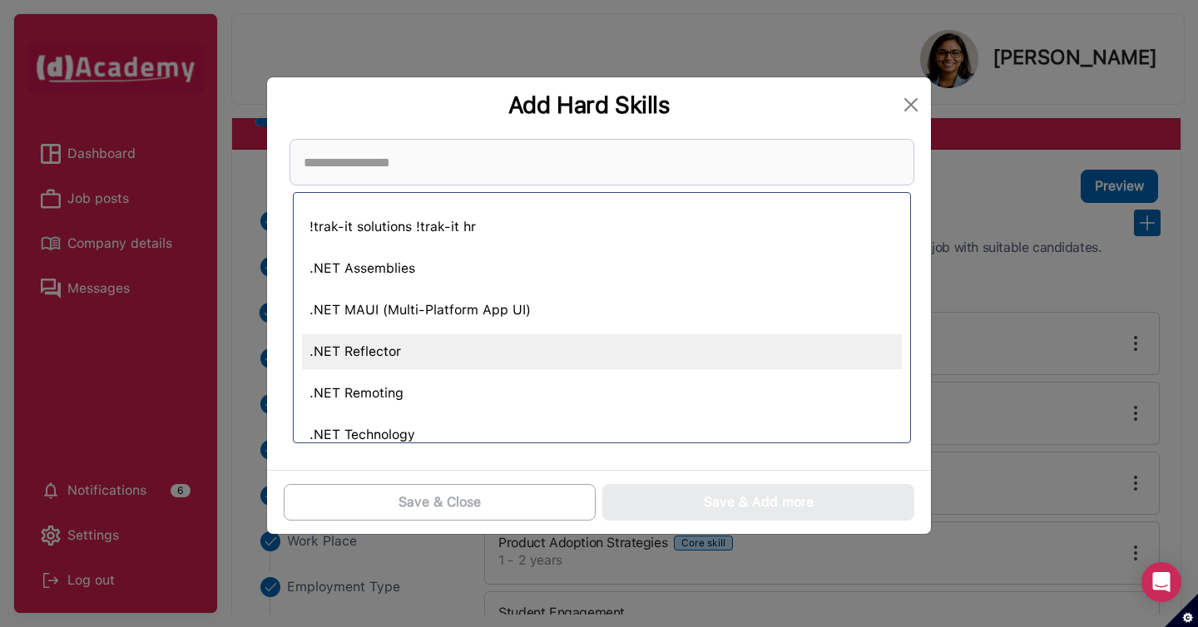
click at [642, 343] on div ".NET Reflector" at bounding box center [602, 352] width 600 height 35
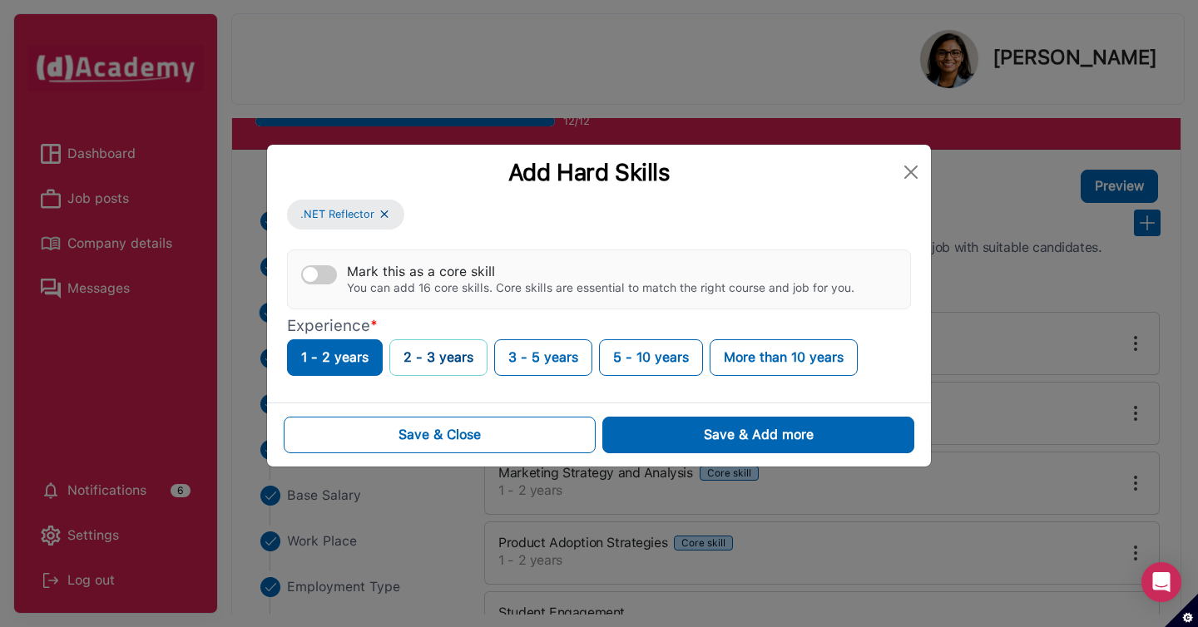
click at [440, 346] on button "2 - 3 years" at bounding box center [438, 358] width 98 height 37
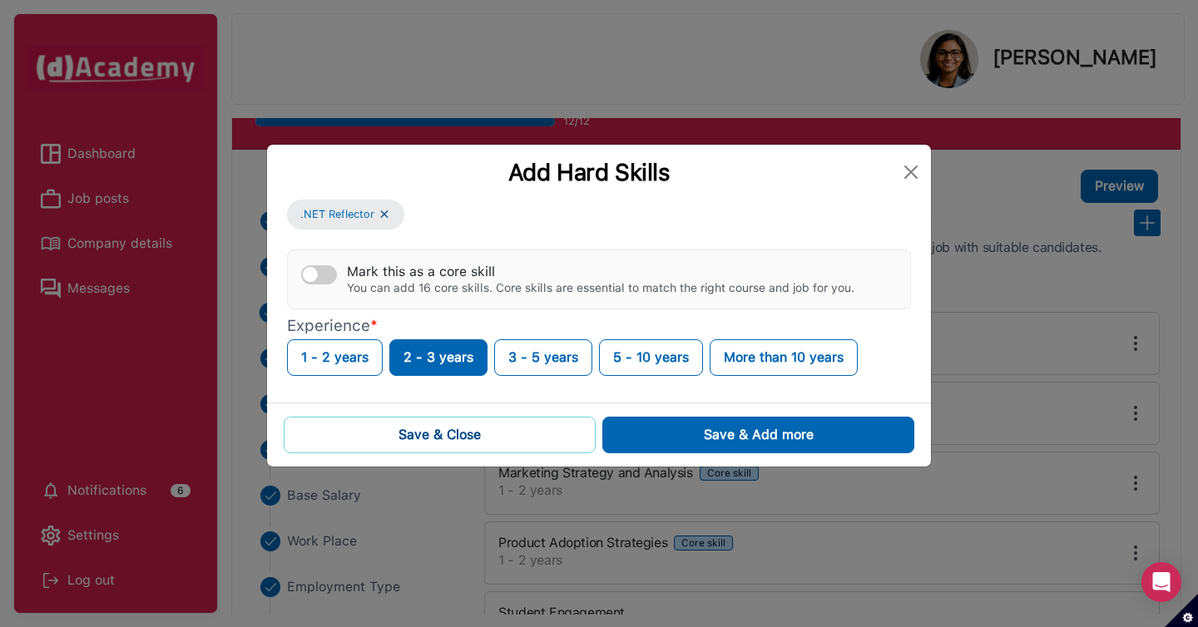
click at [481, 436] on button "Save & Close" at bounding box center [440, 435] width 312 height 37
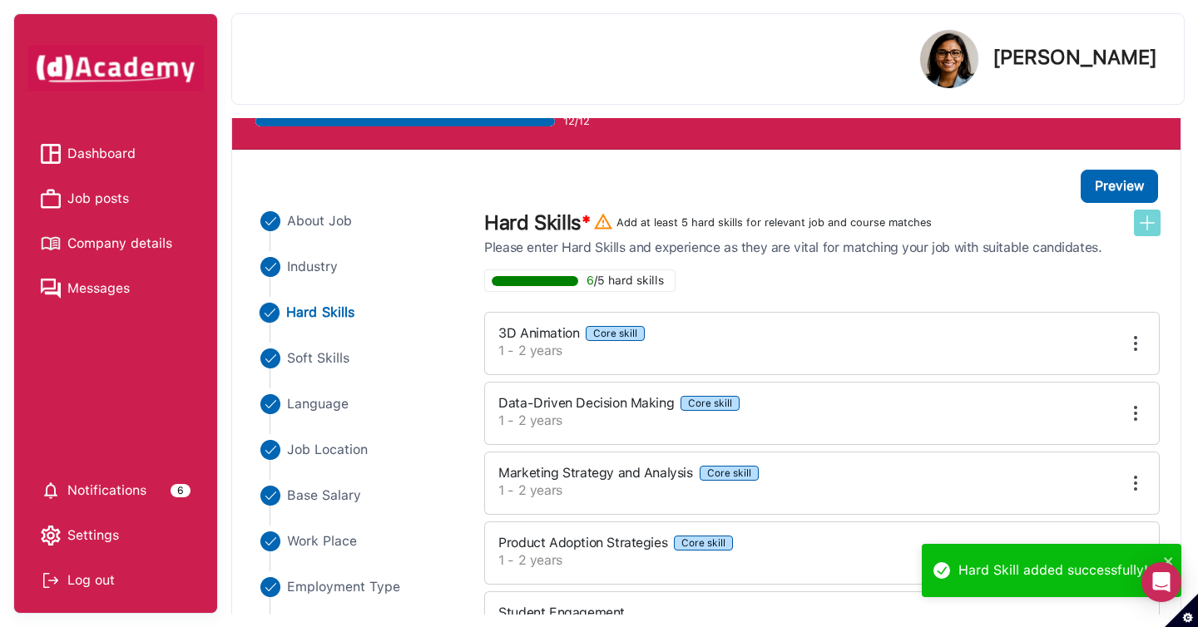
click at [1148, 225] on img at bounding box center [1148, 223] width 20 height 20
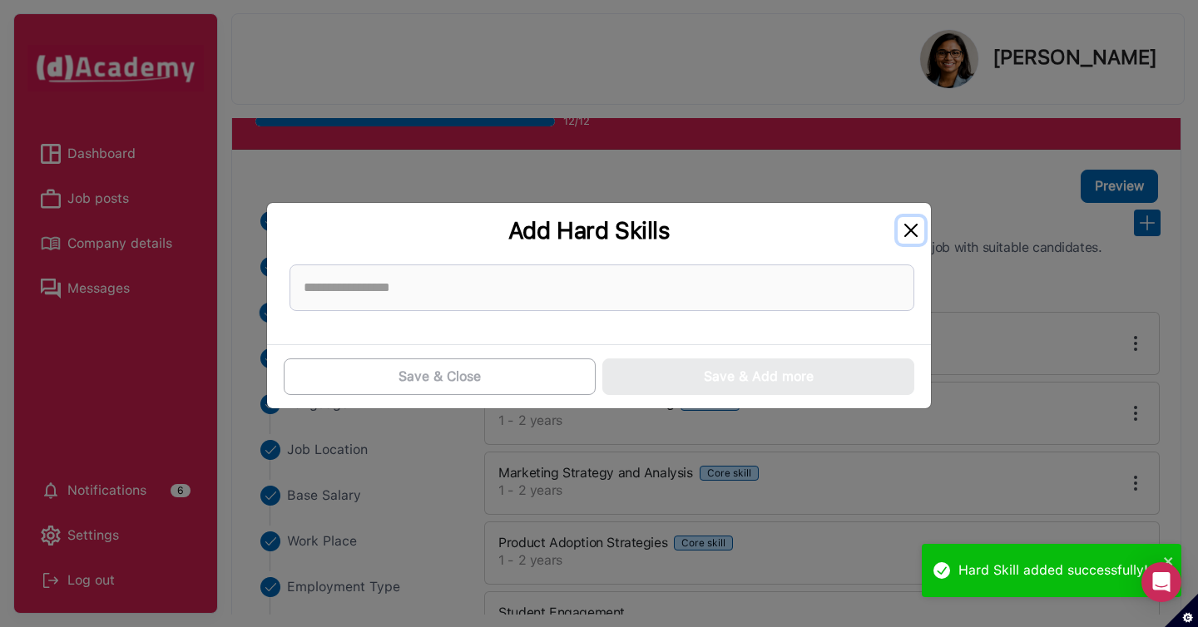
click at [910, 233] on button "Close" at bounding box center [911, 230] width 27 height 27
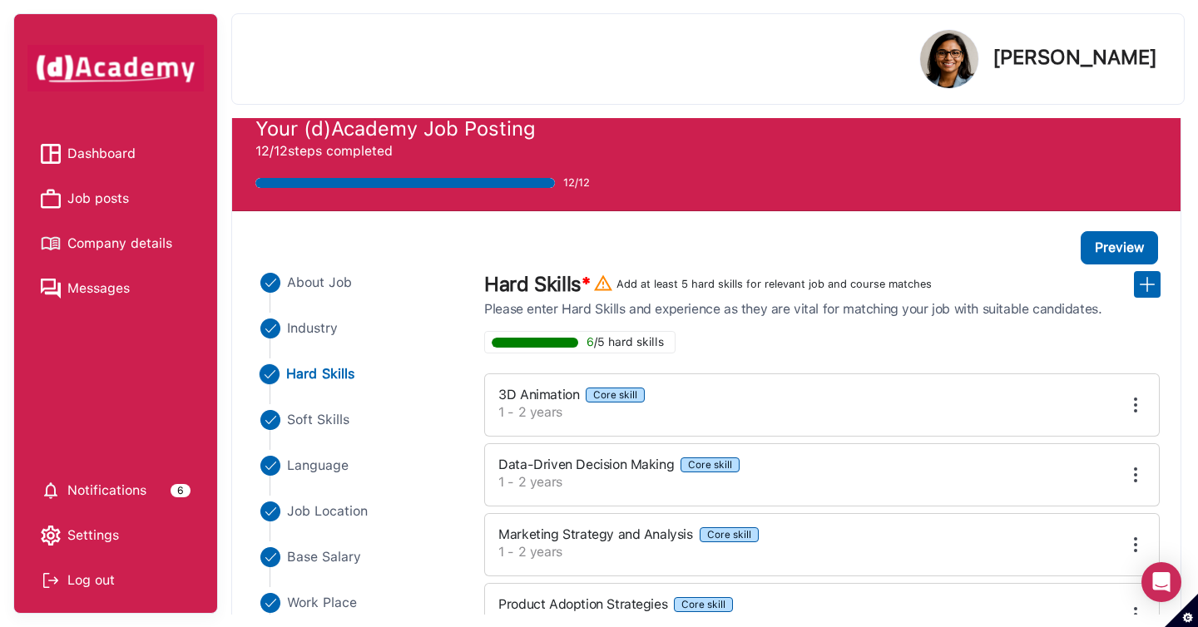
scroll to position [19, 0]
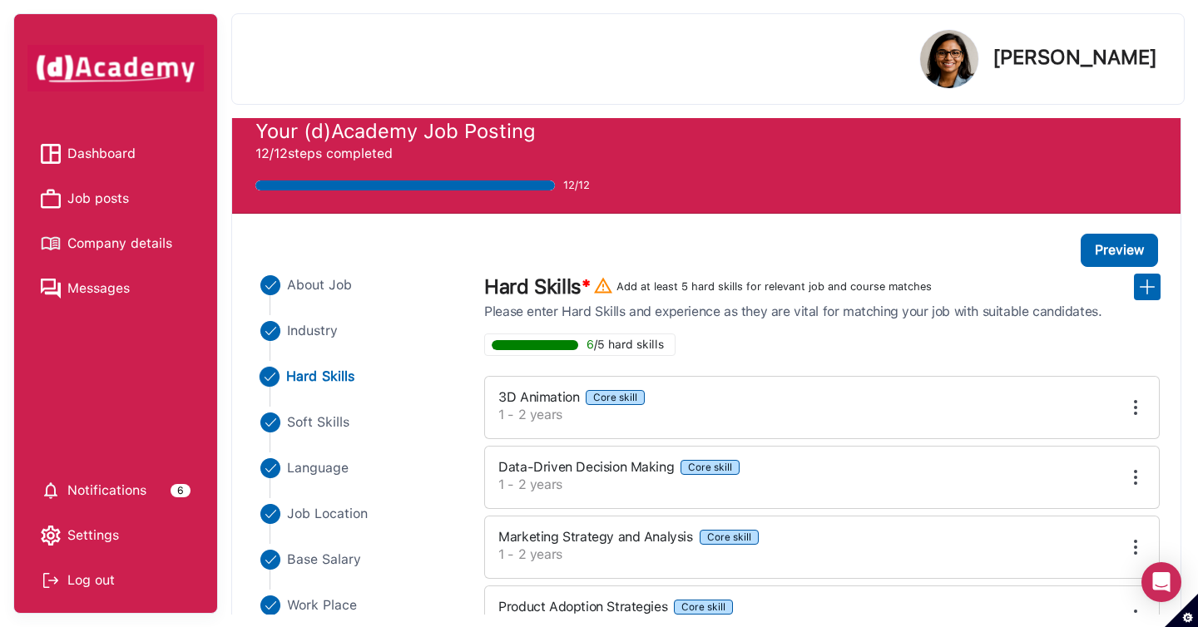
click at [796, 240] on div "Preview" at bounding box center [705, 250] width 906 height 33
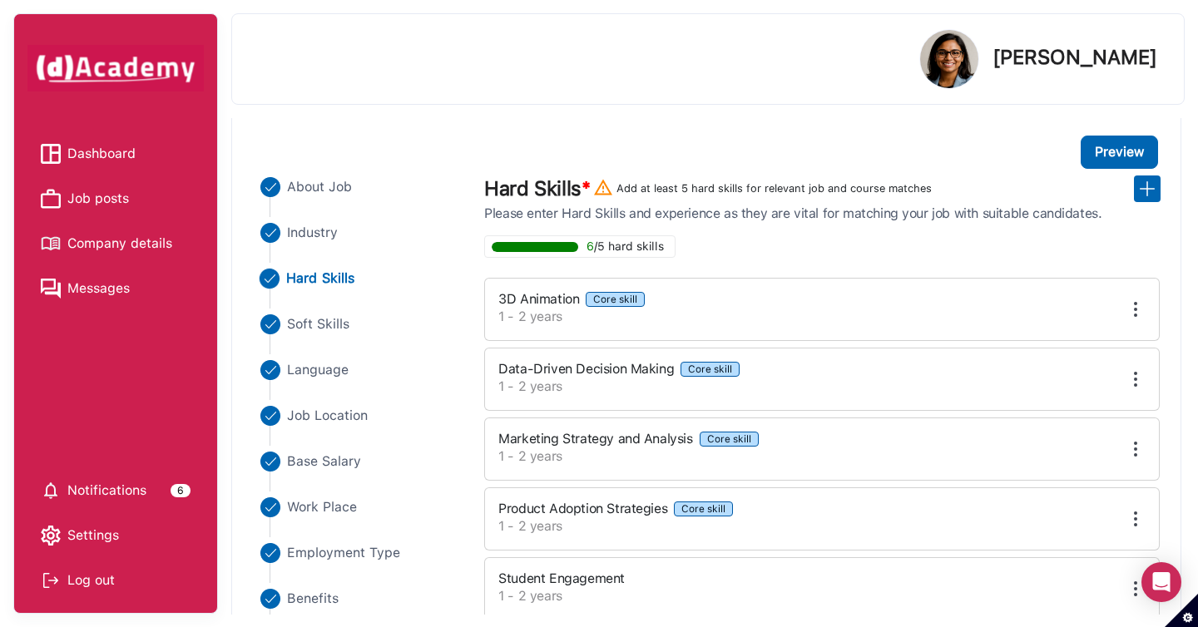
scroll to position [125, 0]
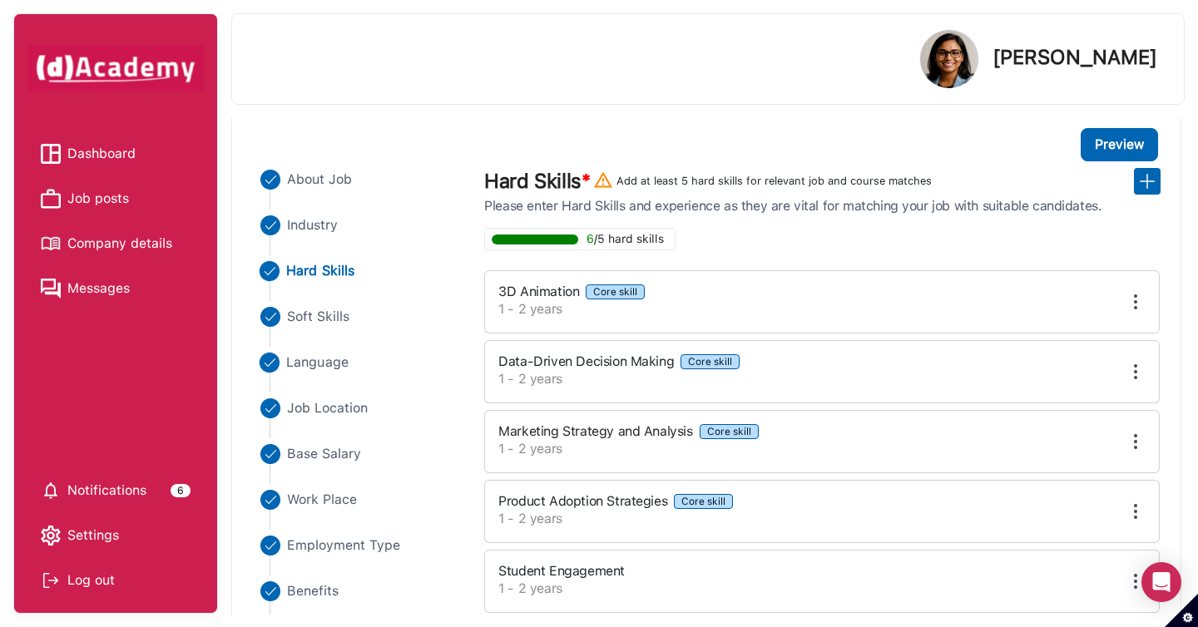
click at [323, 366] on span "Language" at bounding box center [318, 363] width 62 height 20
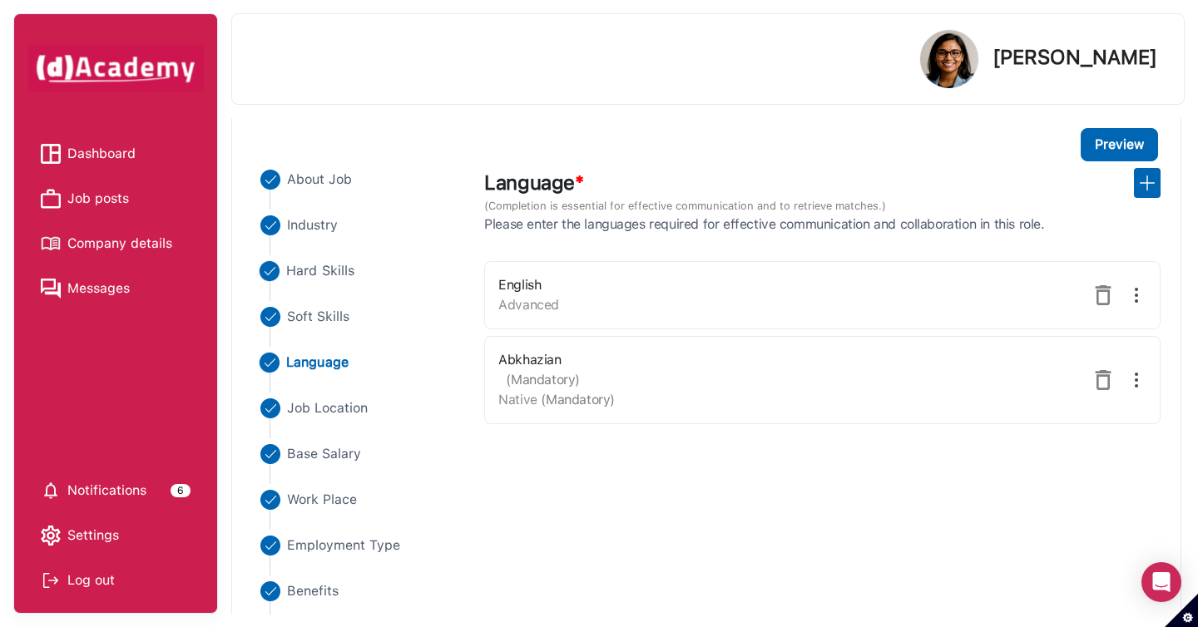
click at [341, 268] on span "Hard Skills" at bounding box center [321, 271] width 68 height 20
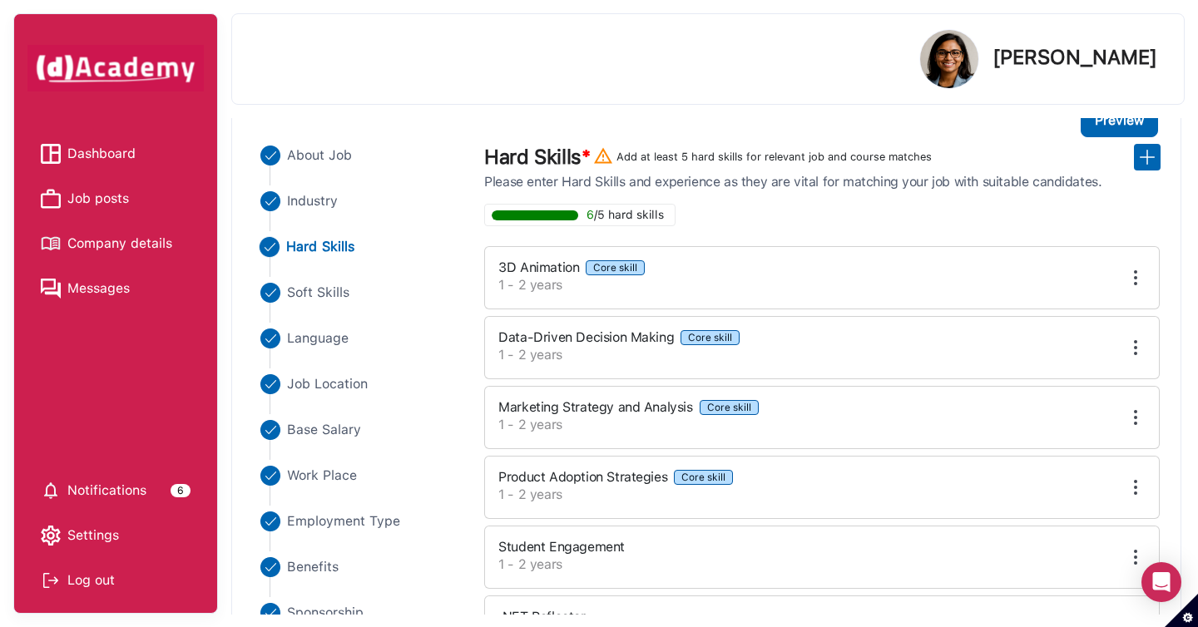
scroll to position [162, 0]
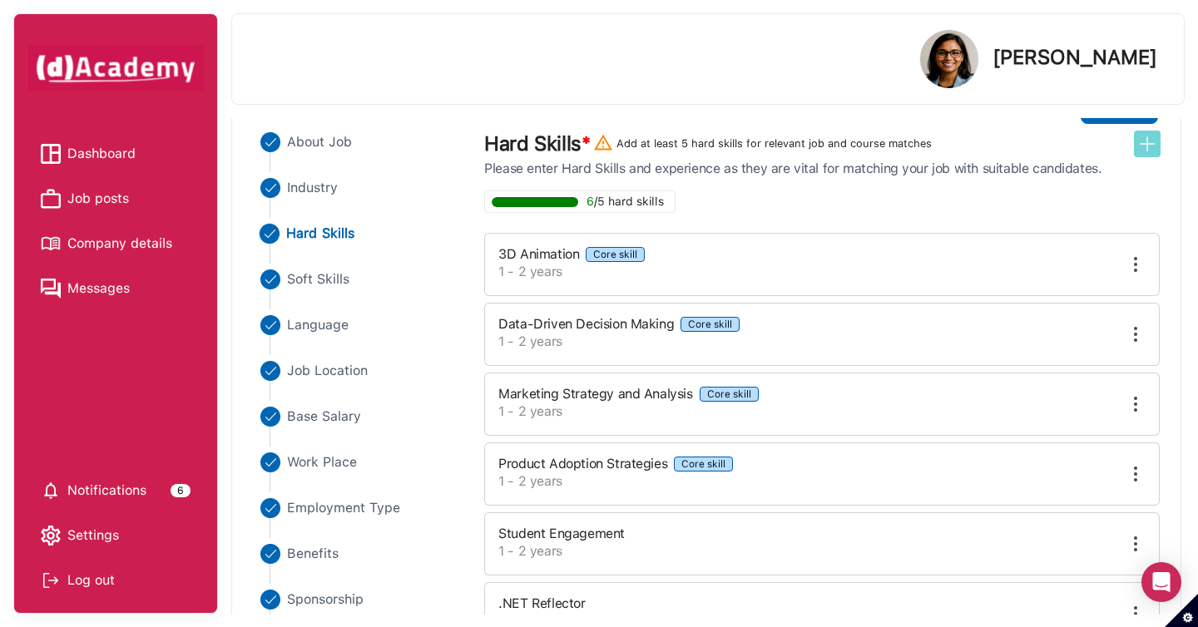
click at [1142, 141] on img at bounding box center [1148, 144] width 20 height 20
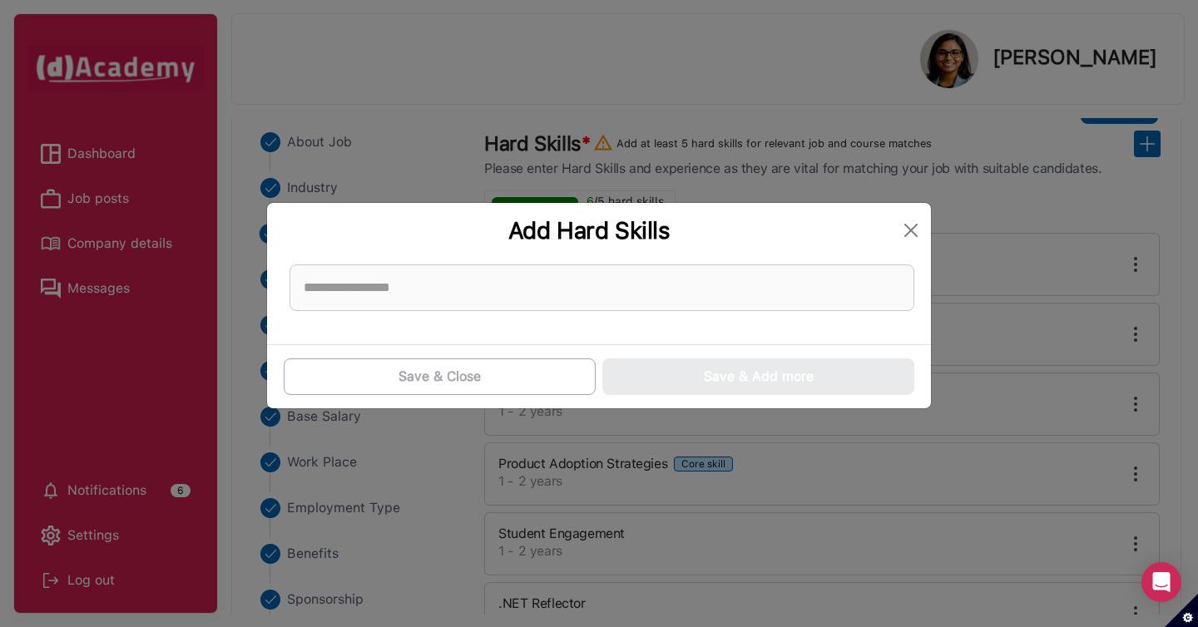
click at [770, 263] on div at bounding box center [602, 288] width 638 height 60
click at [769, 279] on input at bounding box center [602, 288] width 625 height 47
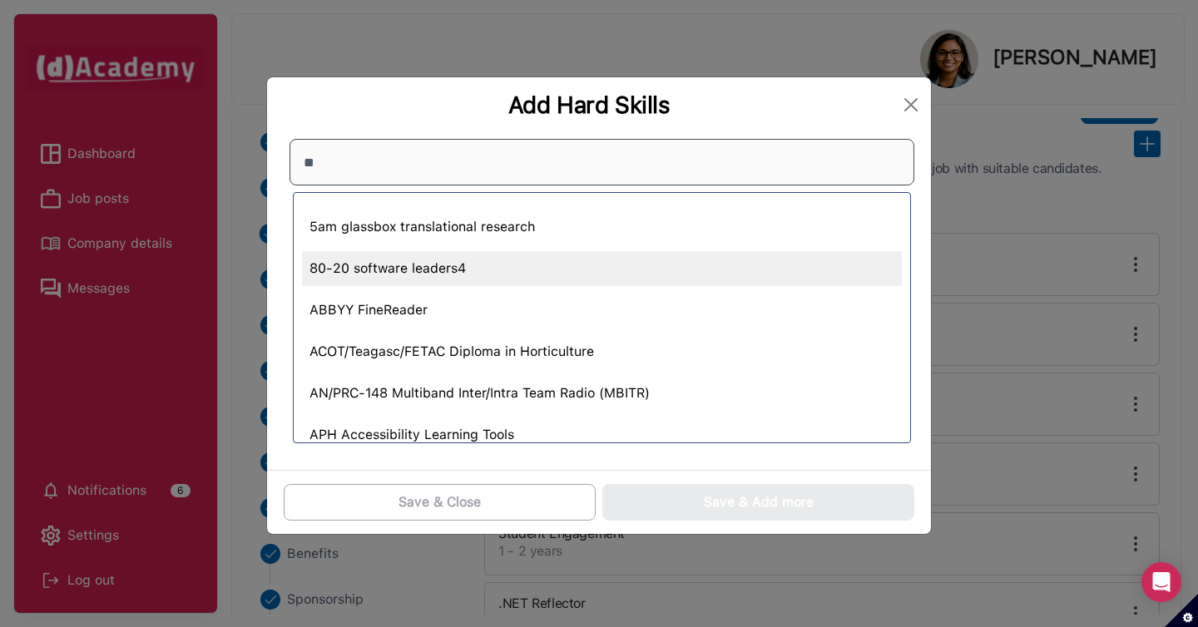
type input "*"
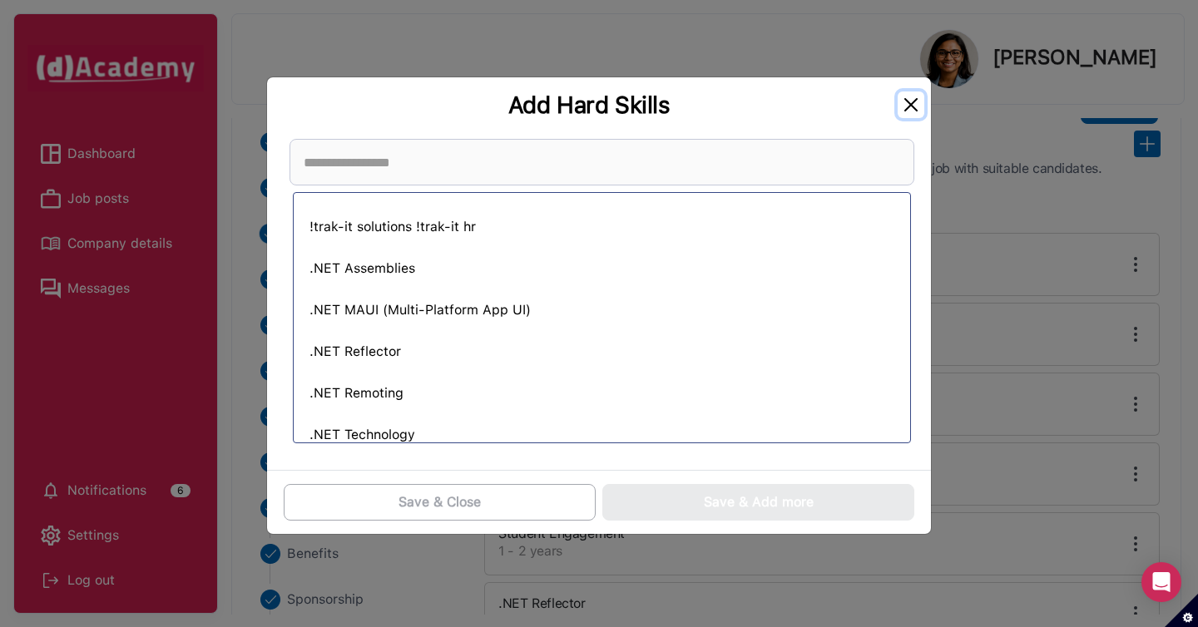
click at [915, 104] on button "Close" at bounding box center [911, 105] width 27 height 27
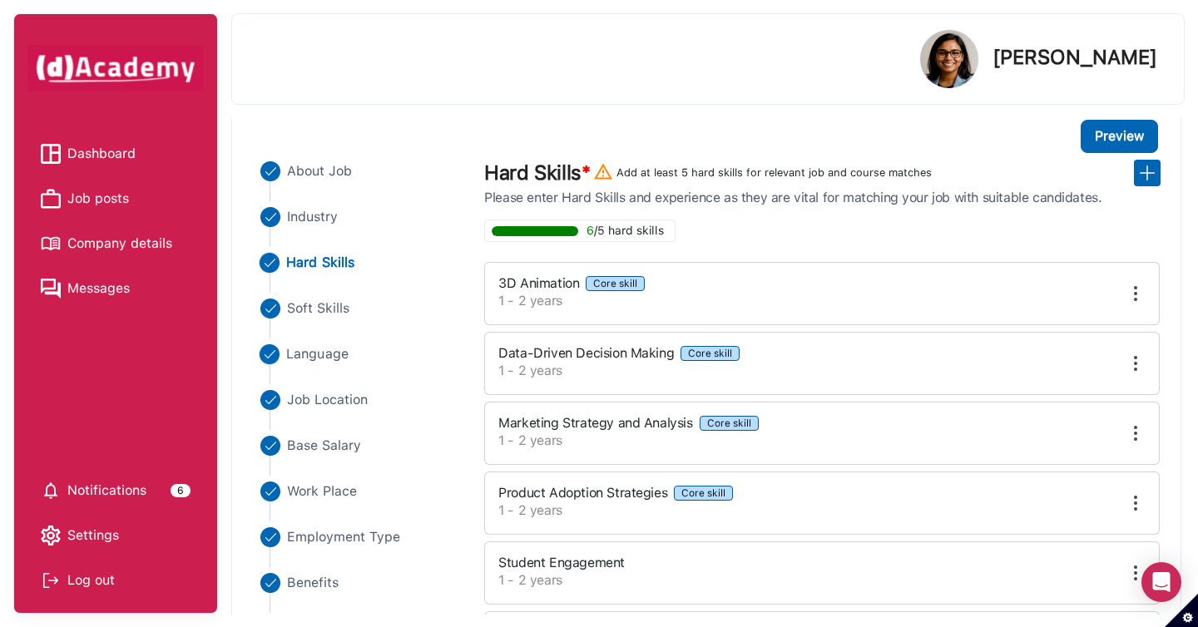
scroll to position [220, 0]
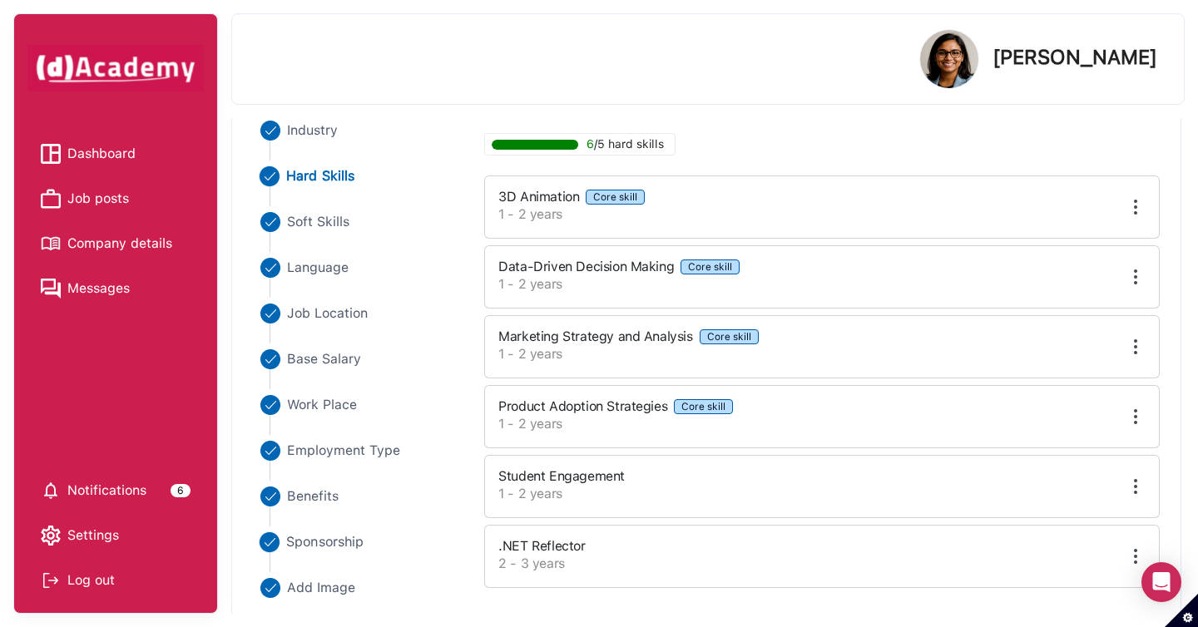
click at [308, 543] on span "Sponsorship" at bounding box center [325, 543] width 77 height 20
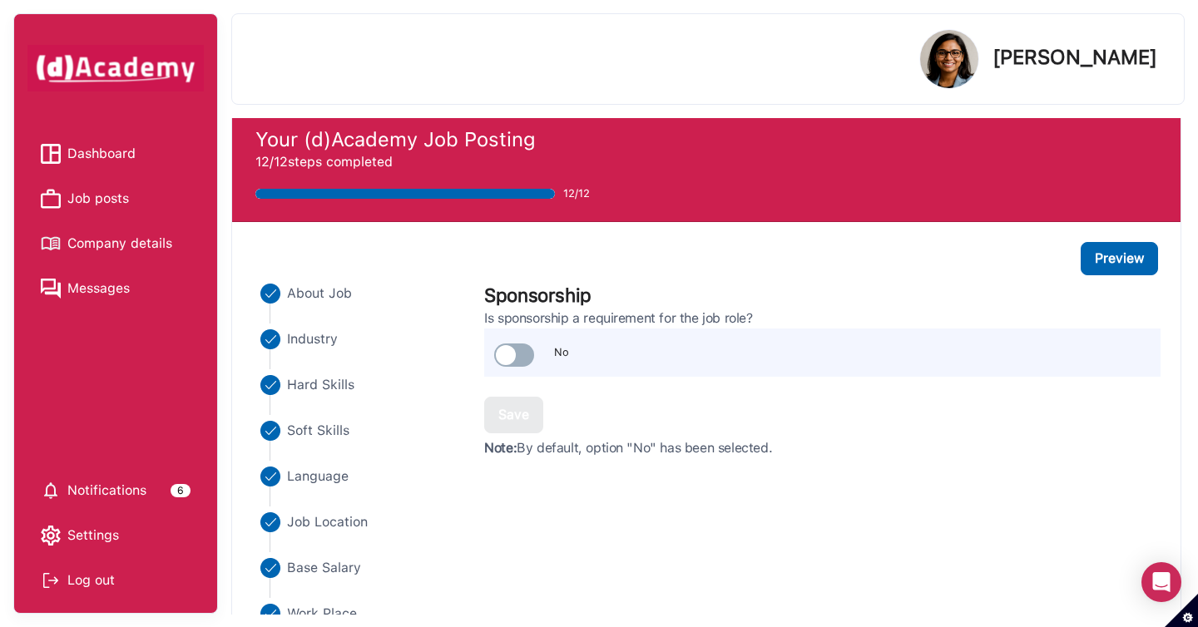
scroll to position [0, 0]
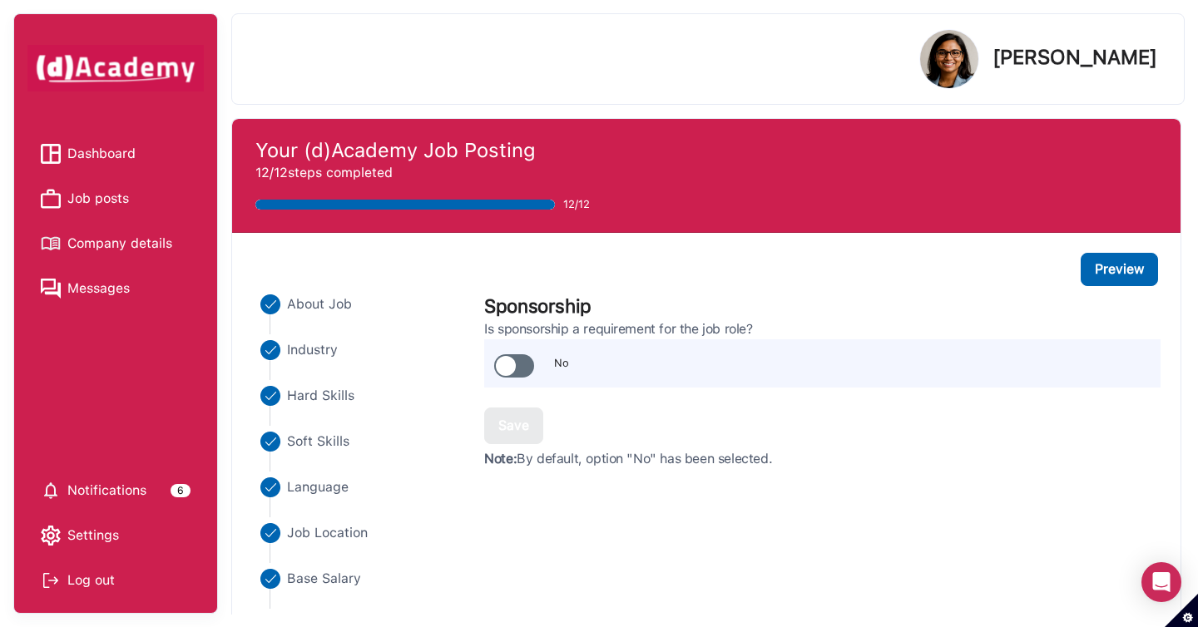
click at [513, 364] on span at bounding box center [514, 366] width 40 height 23
click at [517, 369] on span at bounding box center [514, 366] width 40 height 23
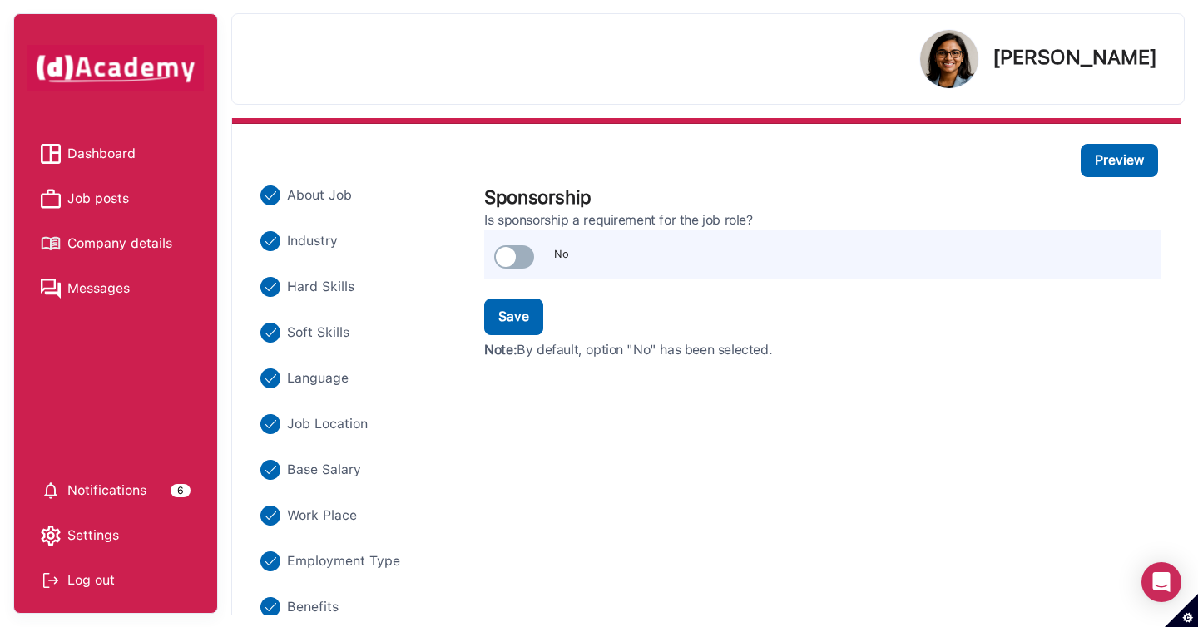
scroll to position [175, 0]
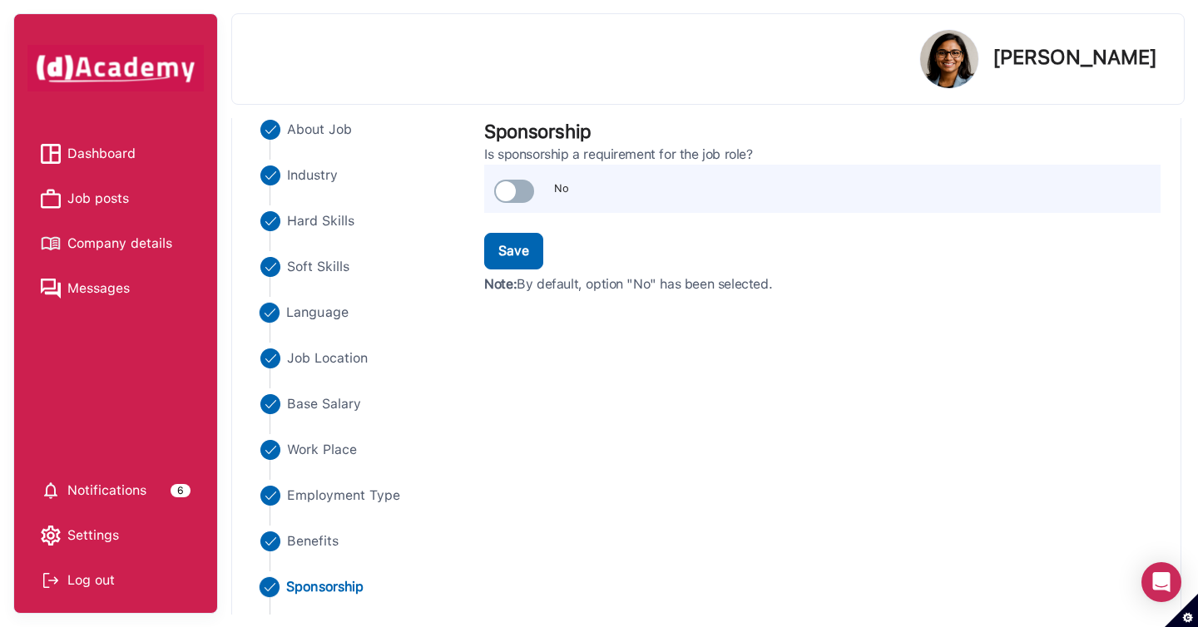
click at [334, 315] on span "Language" at bounding box center [318, 313] width 62 height 20
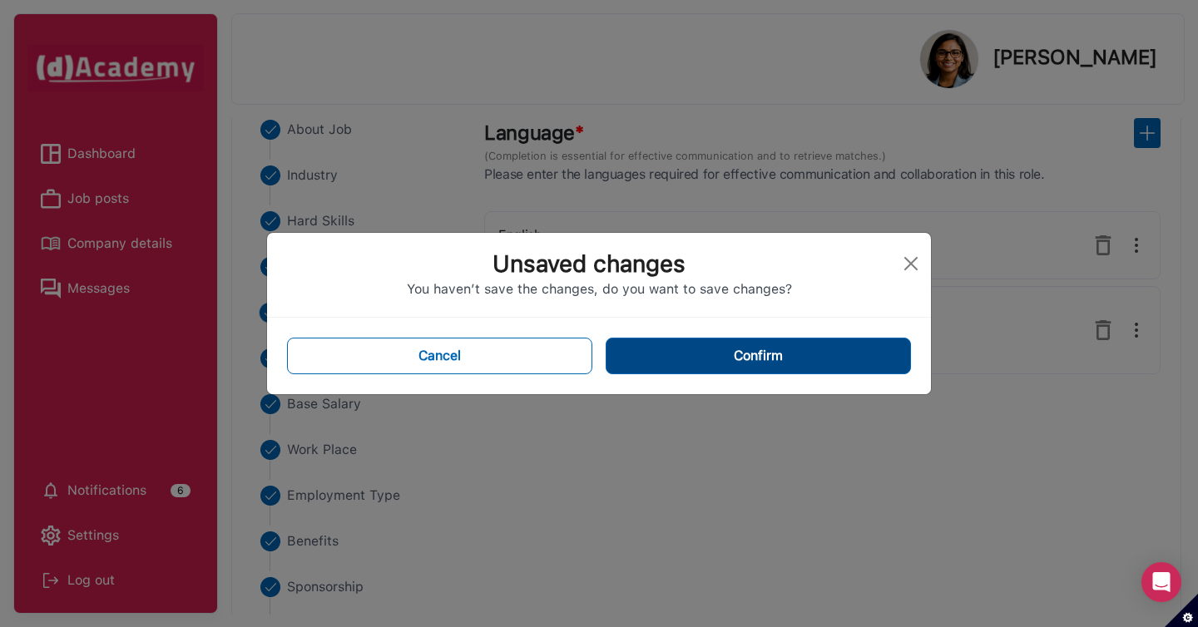
click at [644, 351] on button "Confirm" at bounding box center [758, 356] width 305 height 37
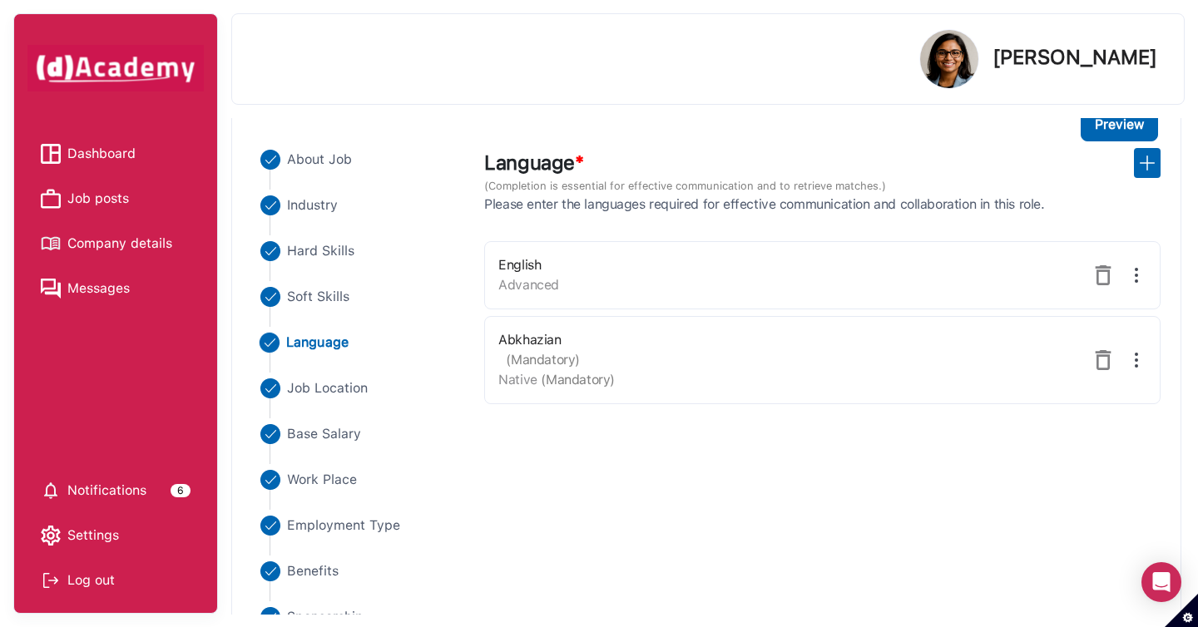
scroll to position [220, 0]
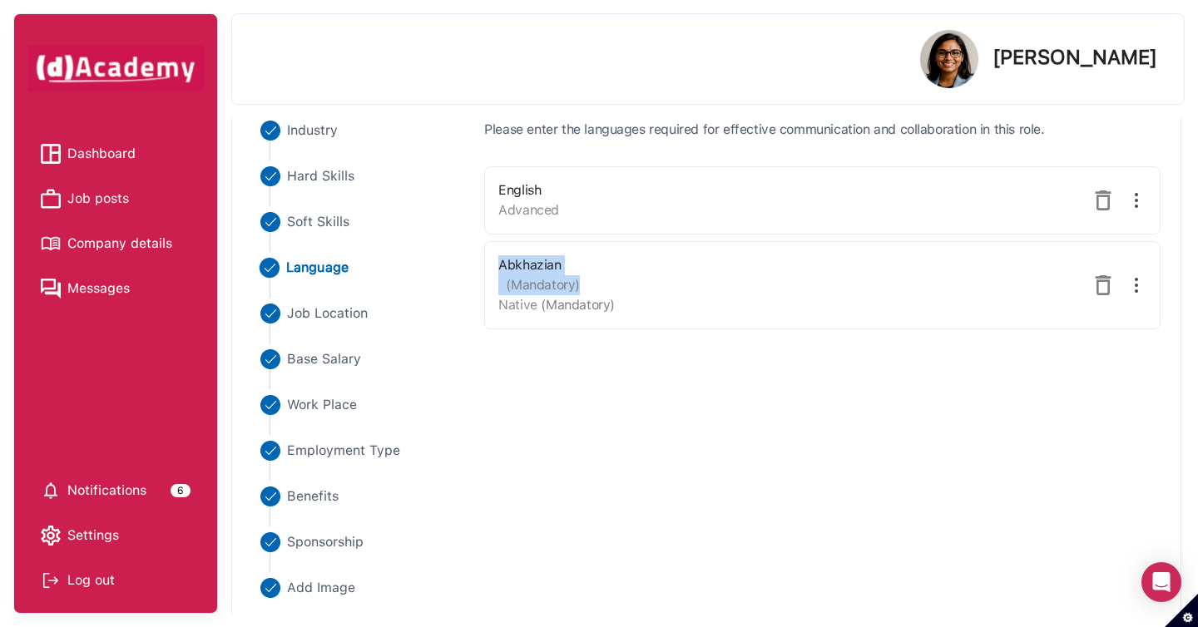
drag, startPoint x: 496, startPoint y: 265, endPoint x: 657, endPoint y: 286, distance: 162.8
click at [657, 286] on div "Abkhazian (Mandatory) Native (Mandatory)" at bounding box center [822, 285] width 677 height 88
click at [798, 308] on div "Abkhazian (Mandatory) Native (Mandatory)" at bounding box center [822, 285] width 677 height 88
drag, startPoint x: 498, startPoint y: 259, endPoint x: 653, endPoint y: 317, distance: 165.4
click at [653, 317] on div "Abkhazian (Mandatory) Native (Mandatory)" at bounding box center [822, 285] width 677 height 88
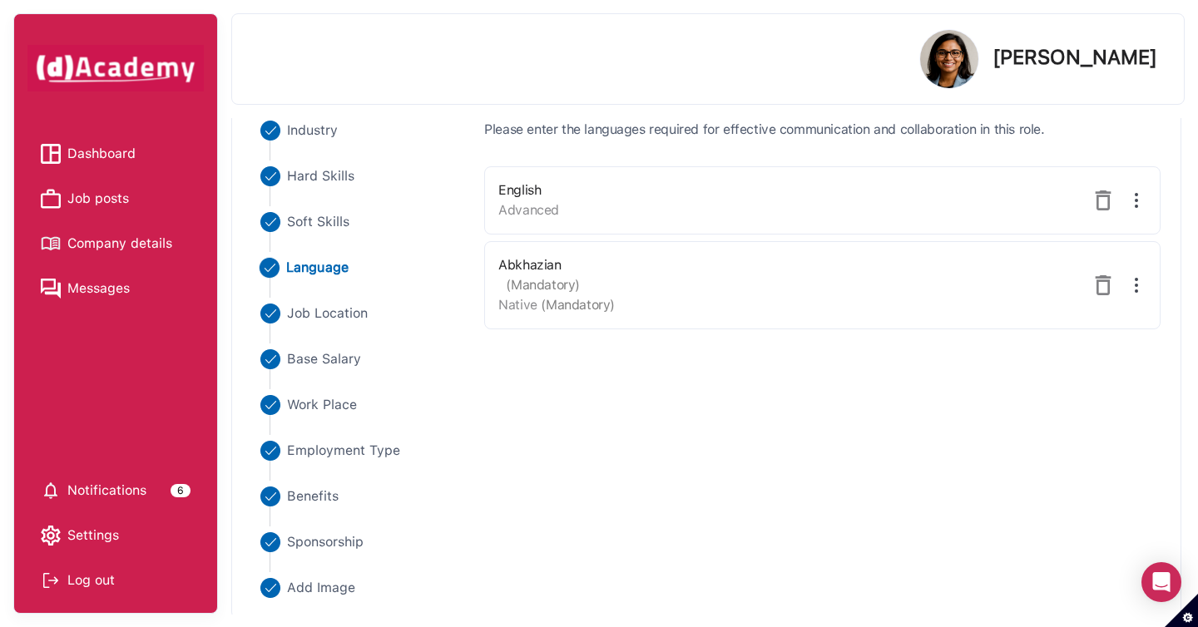
click at [609, 381] on div "About Job Industry Hard Skills Soft Skills Language Job Location Base Salary Wo…" at bounding box center [706, 333] width 929 height 532
click at [335, 179] on span "Hard Skills" at bounding box center [321, 176] width 68 height 20
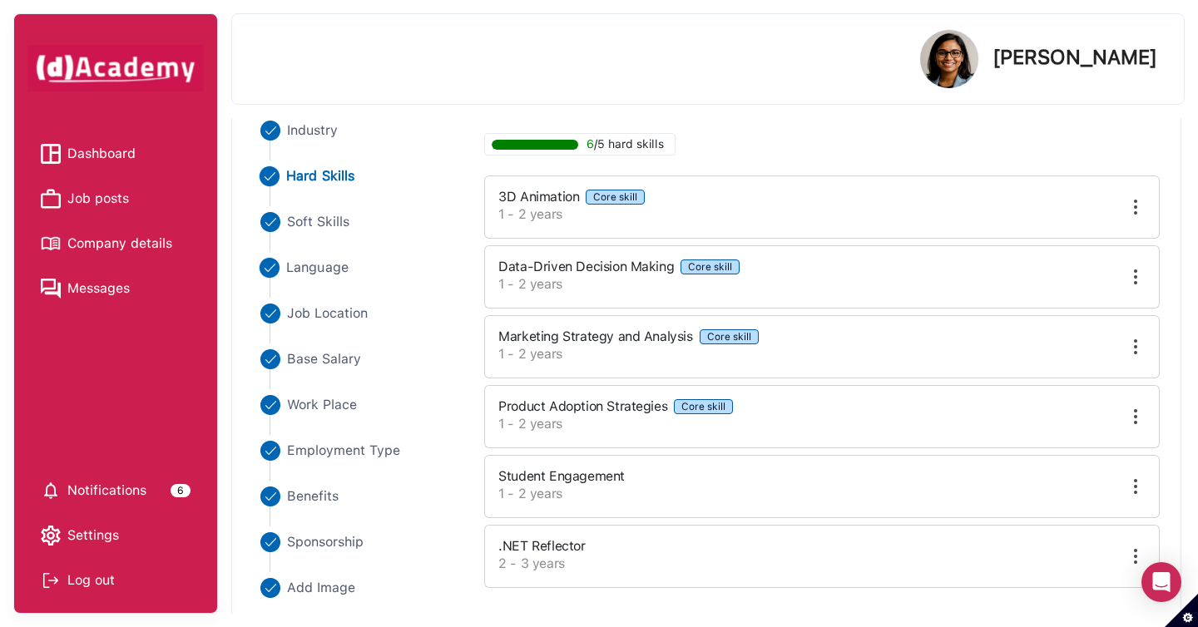
click at [344, 270] on span "Language" at bounding box center [318, 268] width 62 height 20
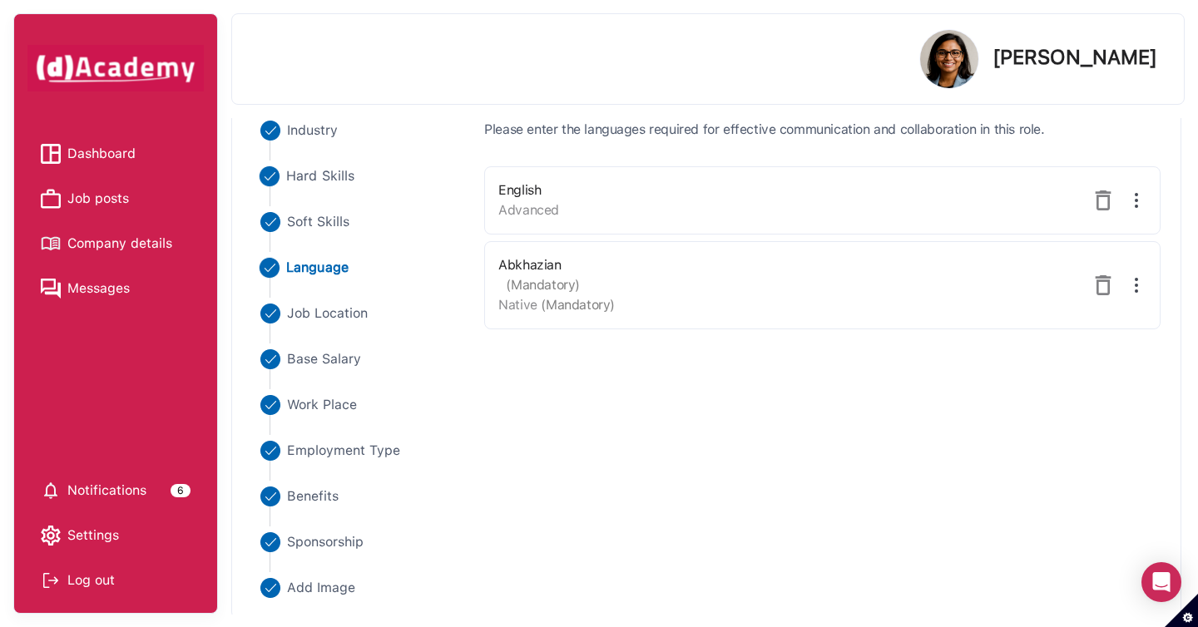
click at [345, 177] on span "Hard Skills" at bounding box center [321, 176] width 68 height 20
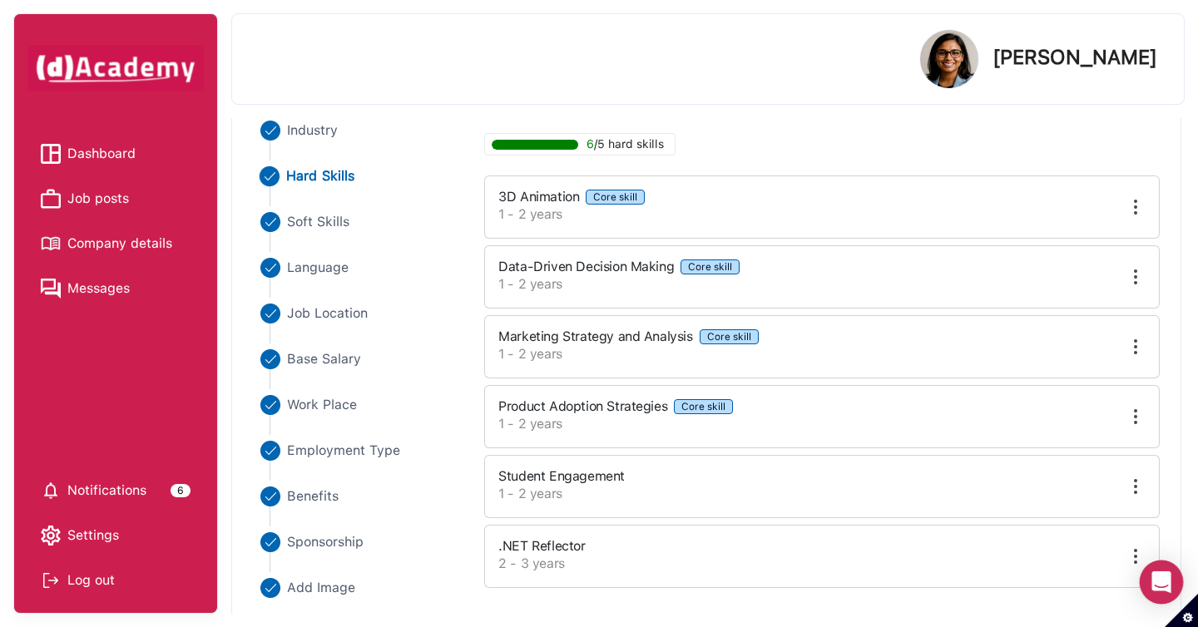
scroll to position [47, 0]
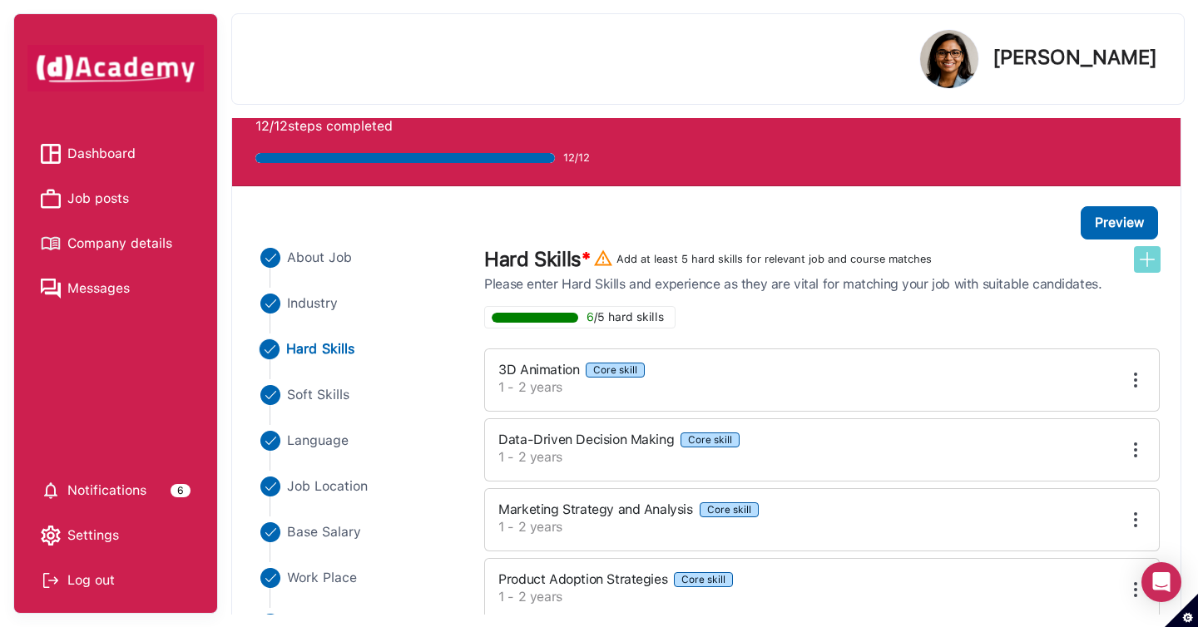
click at [1151, 265] on img at bounding box center [1148, 260] width 20 height 20
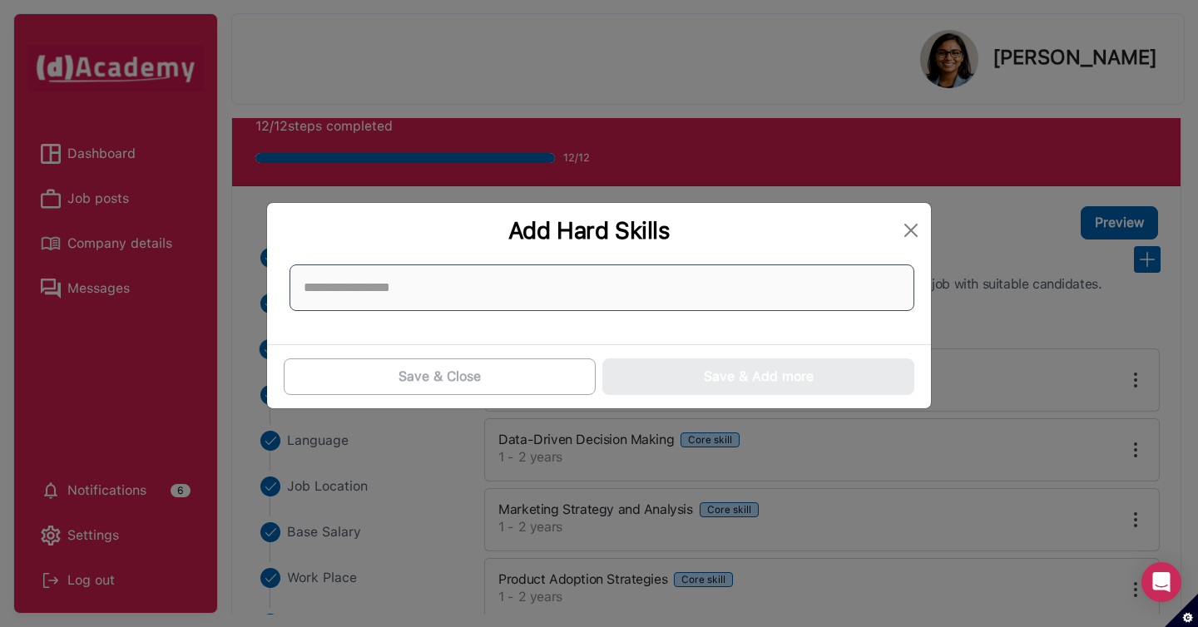
click at [804, 285] on input at bounding box center [602, 288] width 625 height 47
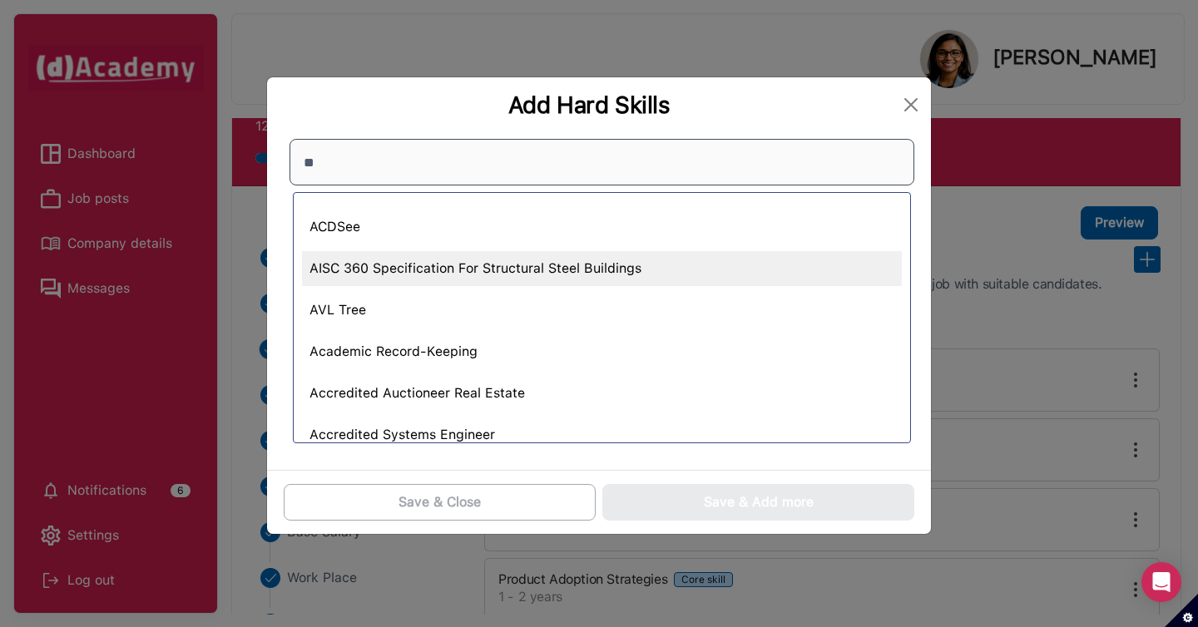
type input "*"
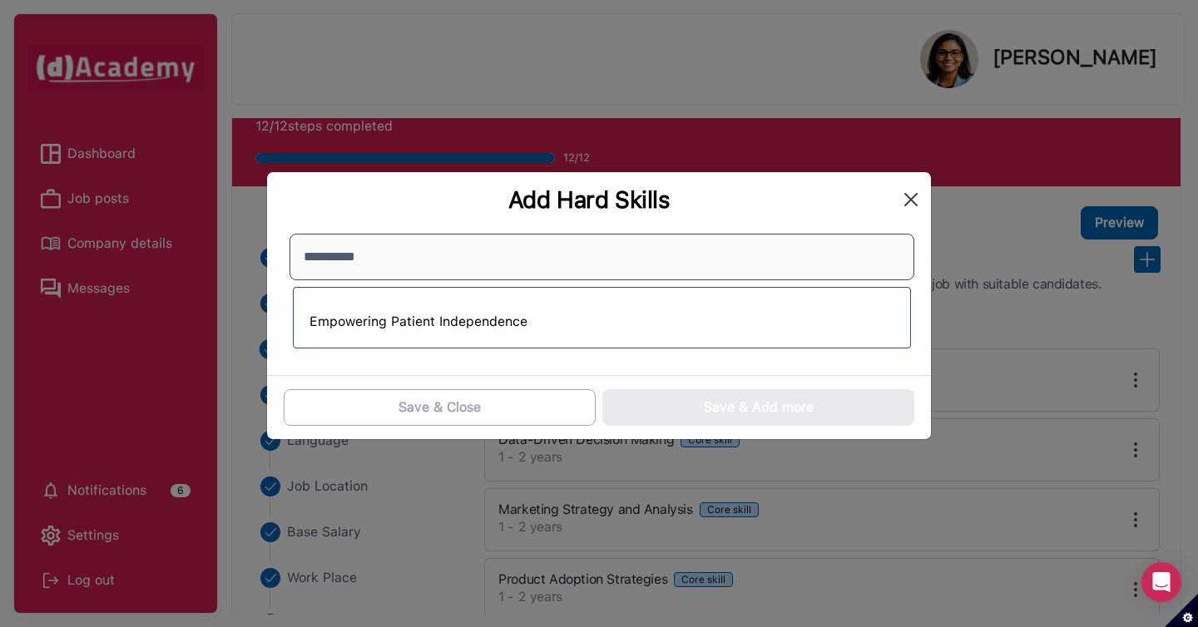
type input "**********"
click at [919, 205] on button "Close" at bounding box center [911, 199] width 27 height 27
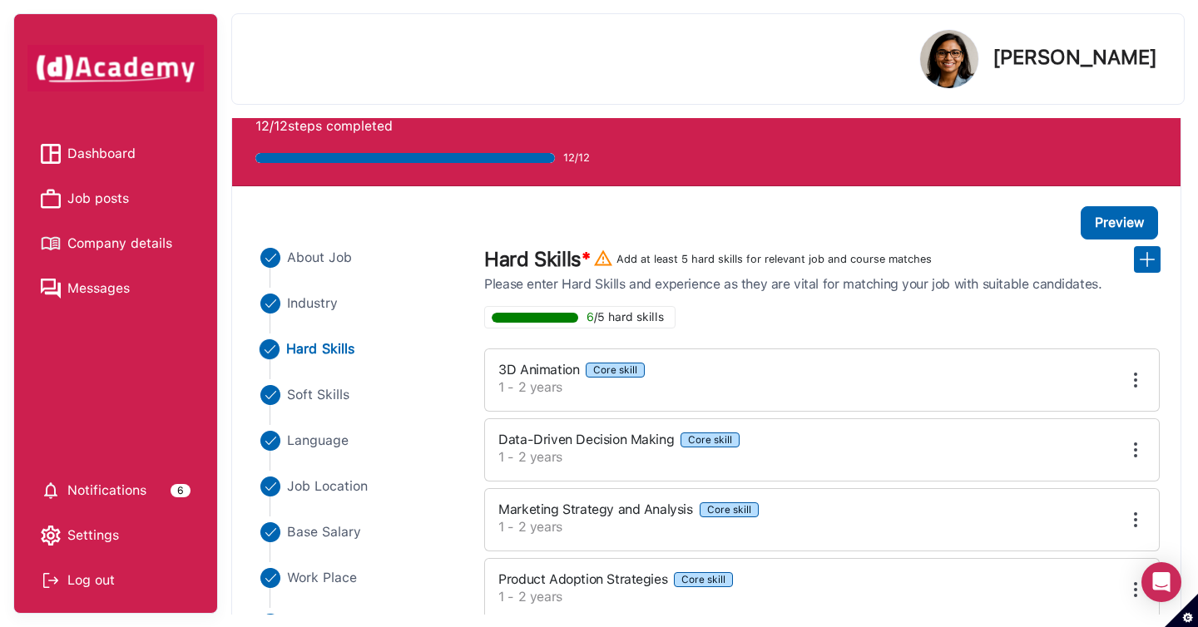
click at [112, 589] on div "Log out" at bounding box center [116, 580] width 150 height 25
